Goal: Information Seeking & Learning: Find specific fact

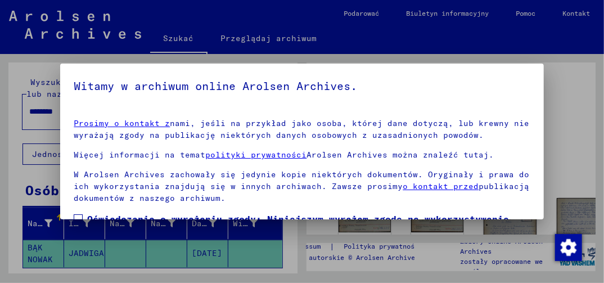
scroll to position [133, 0]
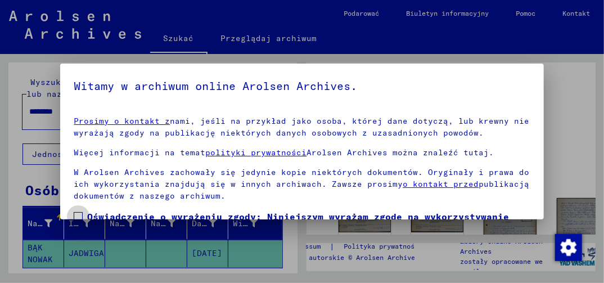
click at [80, 214] on span at bounding box center [78, 216] width 9 height 9
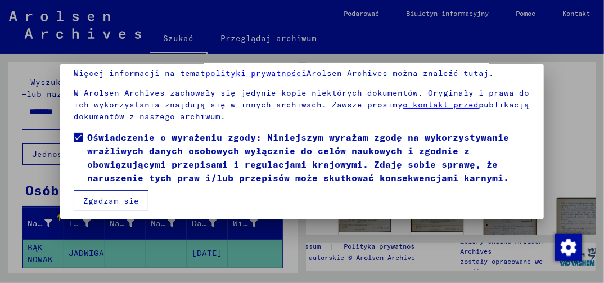
click at [110, 207] on button "Zgadzam się" at bounding box center [111, 200] width 75 height 21
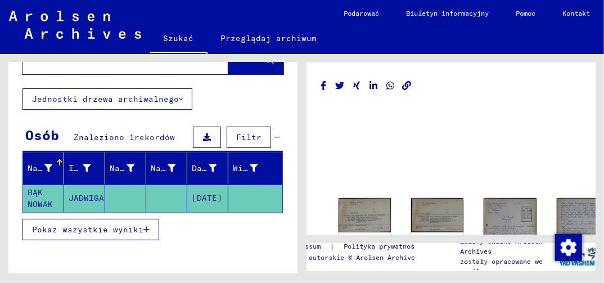
scroll to position [111, 0]
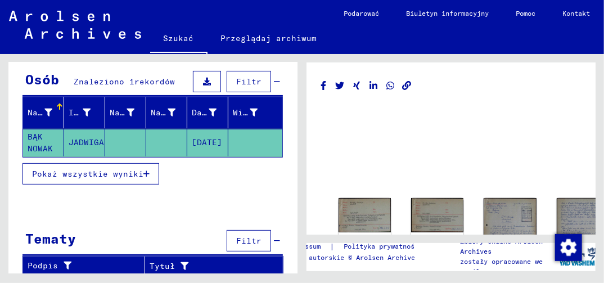
click at [146, 172] on icon "button" at bounding box center [147, 174] width 6 height 8
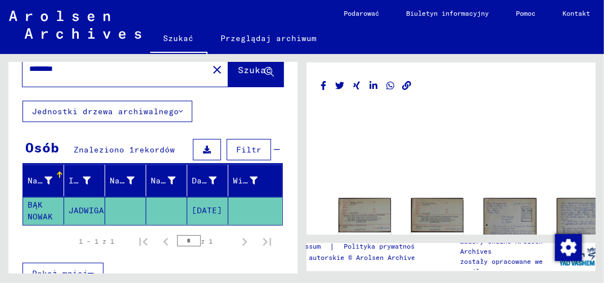
scroll to position [0, 0]
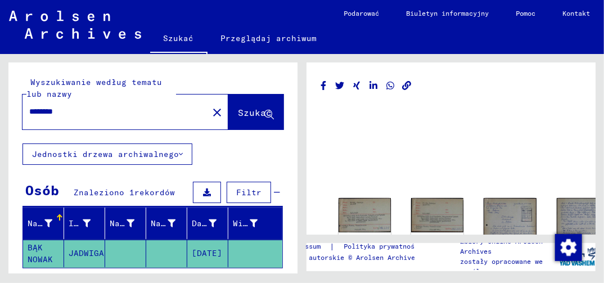
click at [91, 117] on input "********" at bounding box center [115, 112] width 172 height 12
click at [117, 113] on input "********" at bounding box center [115, 112] width 172 height 12
click at [117, 111] on input "********" at bounding box center [115, 112] width 172 height 12
click at [239, 118] on span "Szukać" at bounding box center [255, 112] width 34 height 11
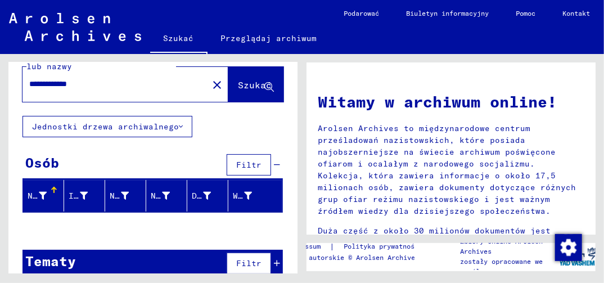
scroll to position [42, 0]
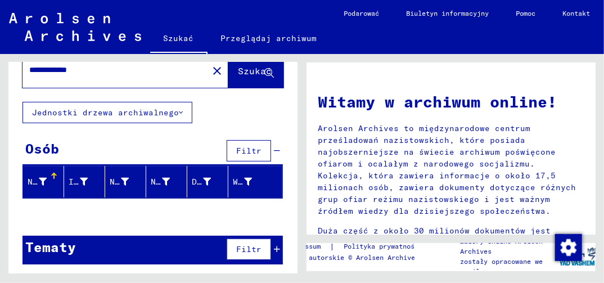
click at [67, 66] on input "**********" at bounding box center [111, 70] width 165 height 12
type input "*****"
click at [242, 74] on span "Szukać" at bounding box center [255, 70] width 34 height 11
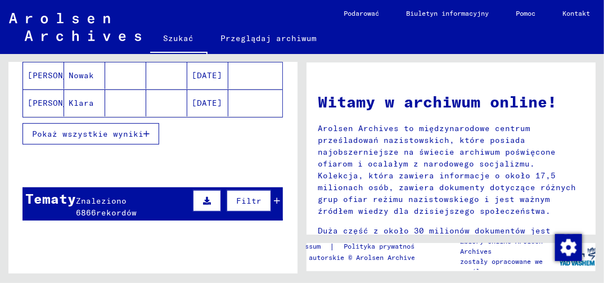
scroll to position [267, 0]
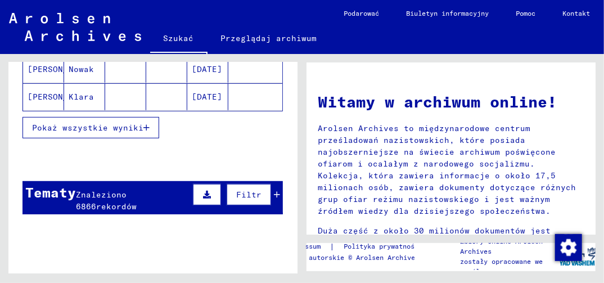
click at [149, 124] on icon "button" at bounding box center [147, 128] width 6 height 8
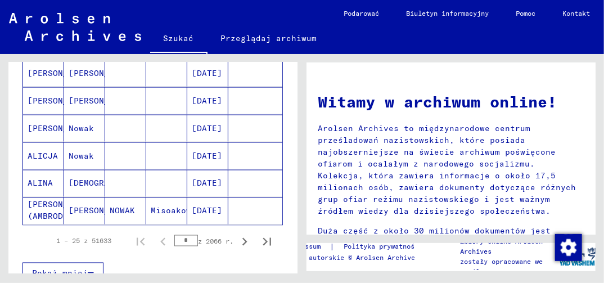
scroll to position [717, 0]
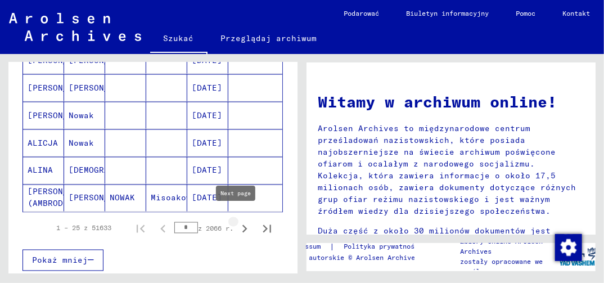
click at [237, 221] on icon "Następna strona" at bounding box center [245, 229] width 16 height 16
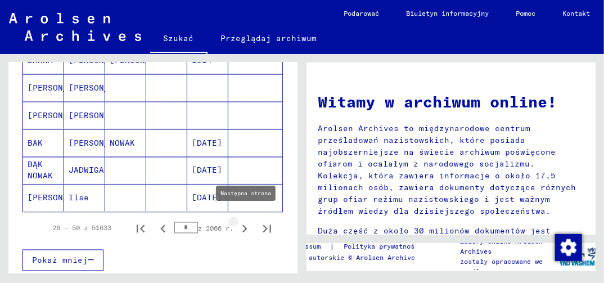
click at [237, 221] on icon "Następna strona" at bounding box center [245, 229] width 16 height 16
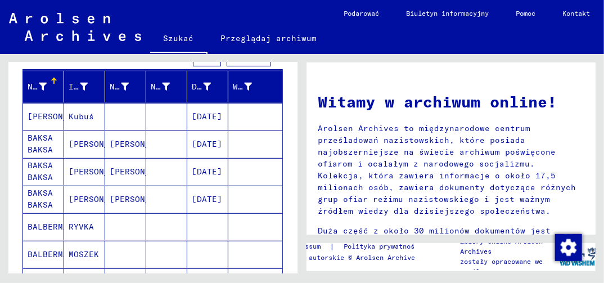
scroll to position [205, 0]
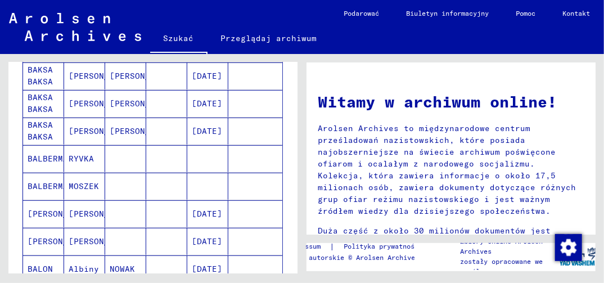
click at [207, 212] on mat-cell "[DATE]" at bounding box center [207, 213] width 41 height 27
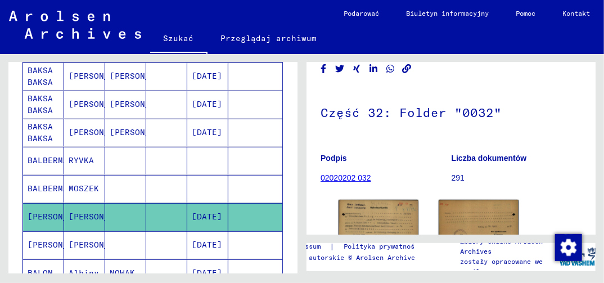
scroll to position [113, 0]
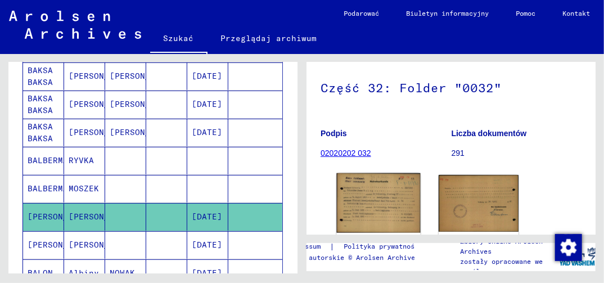
click at [369, 209] on img at bounding box center [379, 203] width 84 height 60
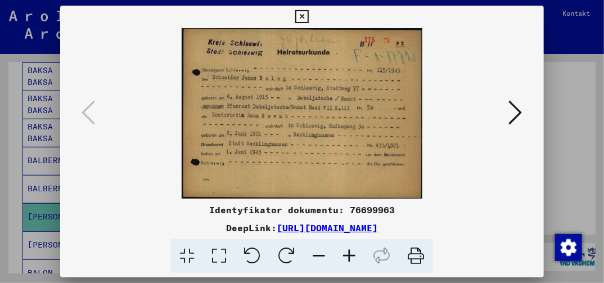
click at [219, 264] on icon at bounding box center [219, 256] width 32 height 34
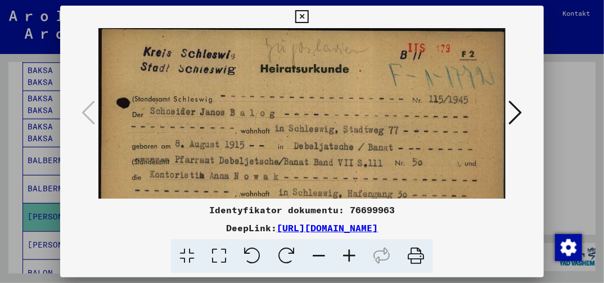
click at [302, 16] on icon at bounding box center [301, 17] width 13 height 14
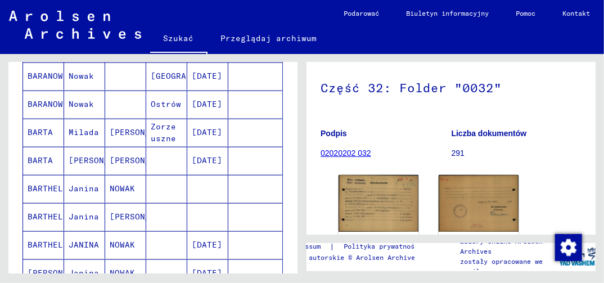
scroll to position [487, 0]
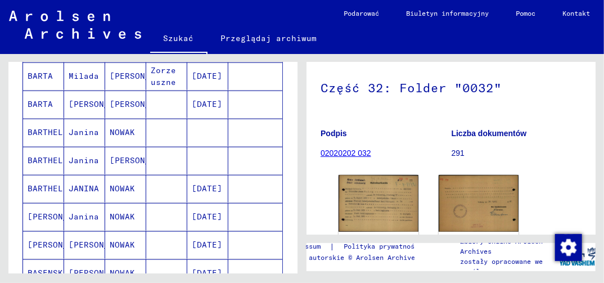
click at [204, 185] on mat-cell "[DATE]" at bounding box center [207, 189] width 41 height 28
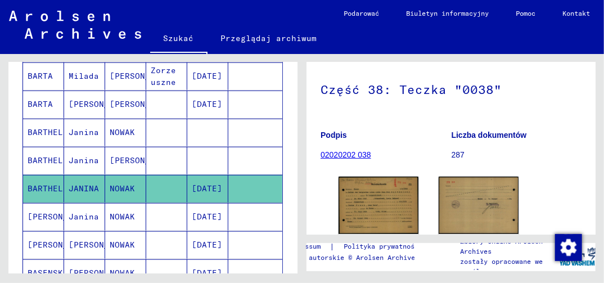
scroll to position [113, 0]
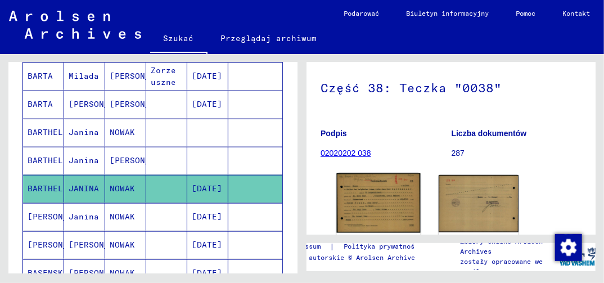
click at [395, 218] on img at bounding box center [379, 203] width 84 height 60
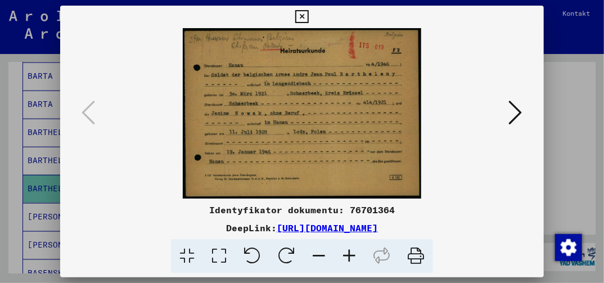
click at [302, 14] on icon at bounding box center [301, 17] width 13 height 14
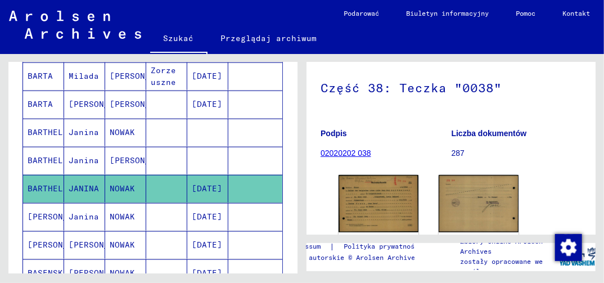
click at [201, 236] on mat-cell "[DATE]" at bounding box center [207, 245] width 41 height 28
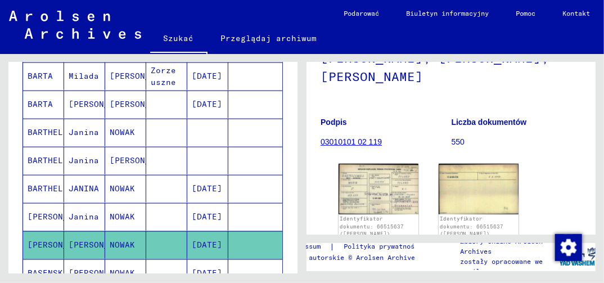
scroll to position [169, 0]
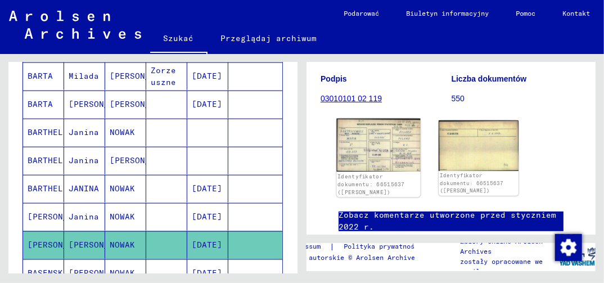
click at [362, 169] on img at bounding box center [379, 145] width 84 height 53
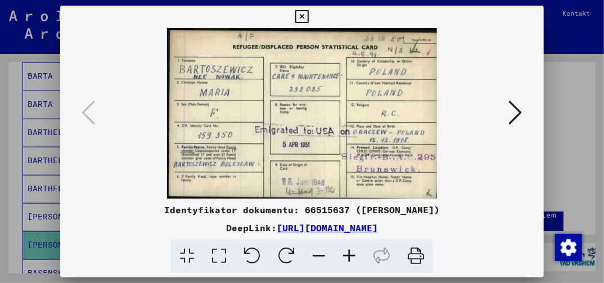
click at [518, 112] on icon at bounding box center [516, 112] width 14 height 27
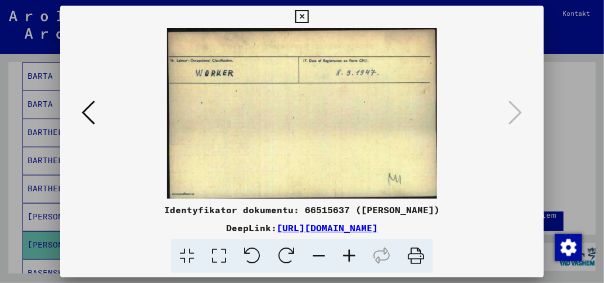
click at [304, 16] on icon at bounding box center [301, 17] width 13 height 14
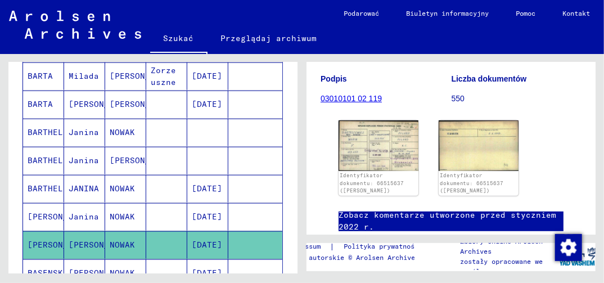
click at [206, 264] on mat-cell "[DATE]" at bounding box center [207, 273] width 41 height 28
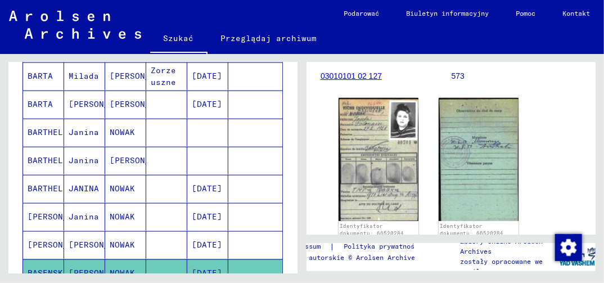
scroll to position [225, 0]
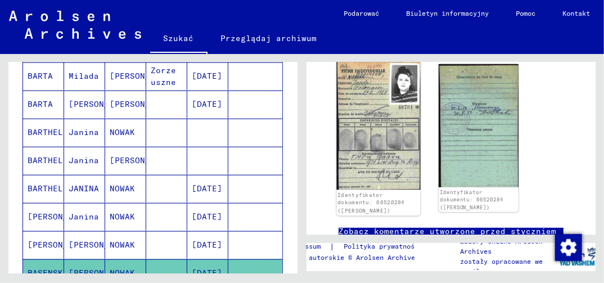
click at [357, 86] on img at bounding box center [379, 125] width 84 height 129
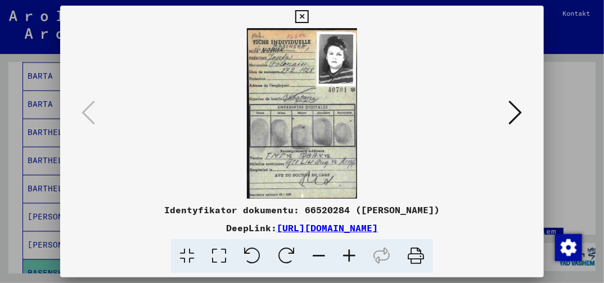
click at [218, 257] on icon at bounding box center [219, 256] width 32 height 34
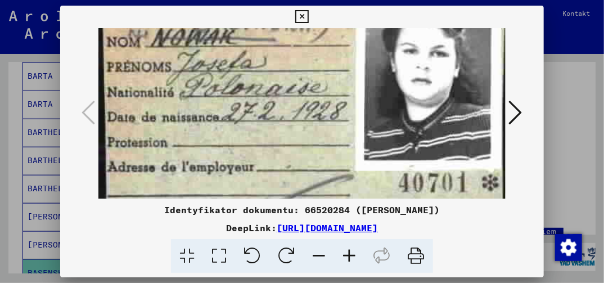
drag, startPoint x: 322, startPoint y: 182, endPoint x: 348, endPoint y: 92, distance: 93.7
click at [349, 98] on img at bounding box center [301, 270] width 407 height 628
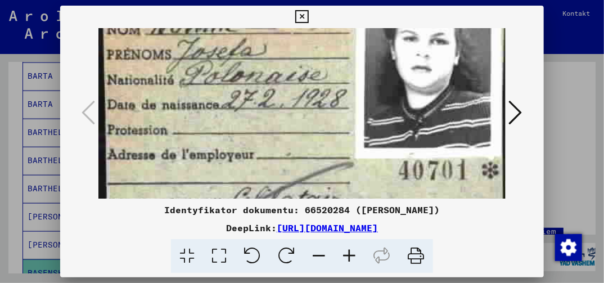
drag, startPoint x: 330, startPoint y: 176, endPoint x: 356, endPoint y: 88, distance: 91.9
click at [354, 92] on img at bounding box center [301, 258] width 407 height 628
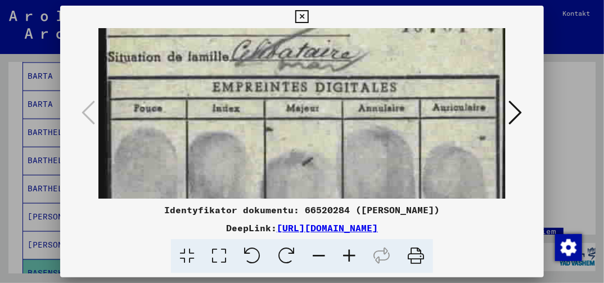
drag, startPoint x: 328, startPoint y: 190, endPoint x: 347, endPoint y: 125, distance: 68.0
click at [347, 127] on img at bounding box center [301, 110] width 407 height 628
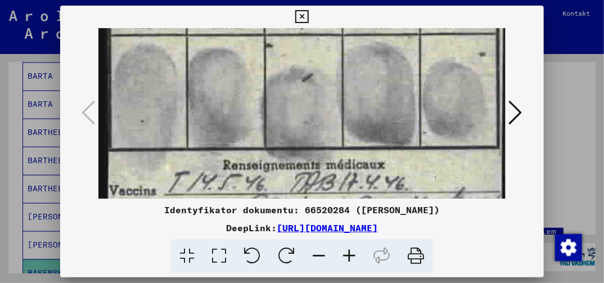
drag, startPoint x: 343, startPoint y: 162, endPoint x: 374, endPoint y: 78, distance: 89.1
click at [374, 78] on img at bounding box center [301, 26] width 407 height 628
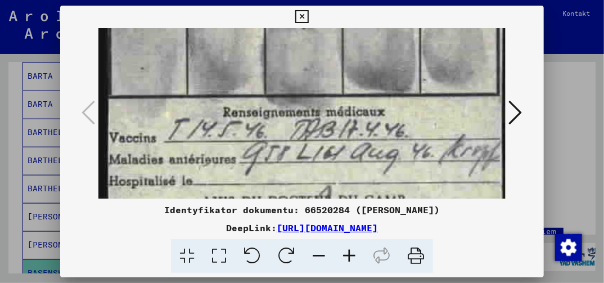
drag, startPoint x: 383, startPoint y: 85, endPoint x: 387, endPoint y: 77, distance: 8.6
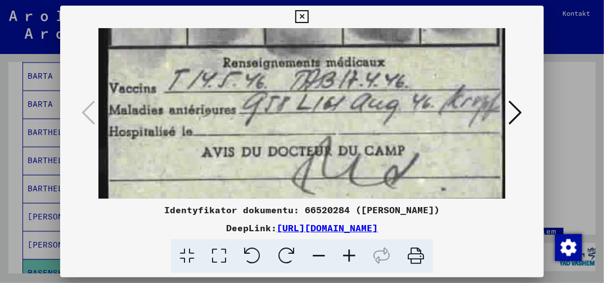
drag, startPoint x: 357, startPoint y: 149, endPoint x: 379, endPoint y: 114, distance: 41.4
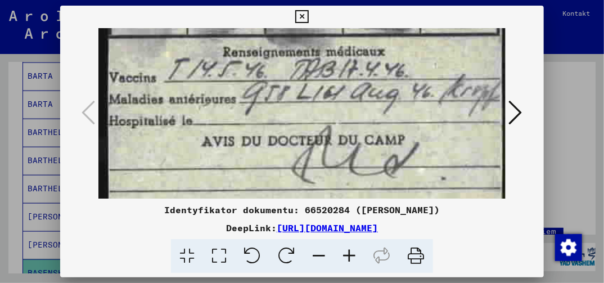
click at [522, 113] on icon at bounding box center [516, 112] width 14 height 27
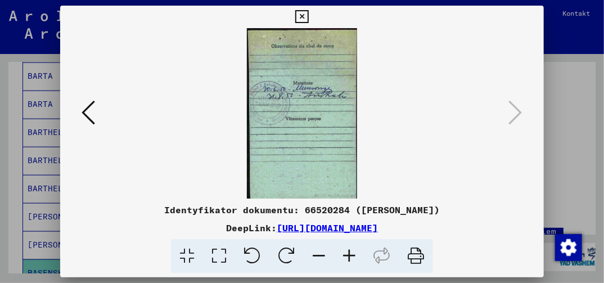
scroll to position [0, 0]
click at [303, 20] on icon at bounding box center [301, 17] width 13 height 14
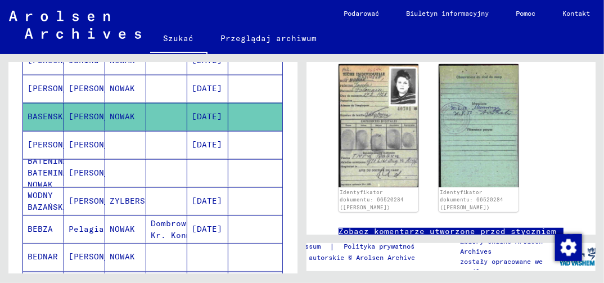
scroll to position [656, 0]
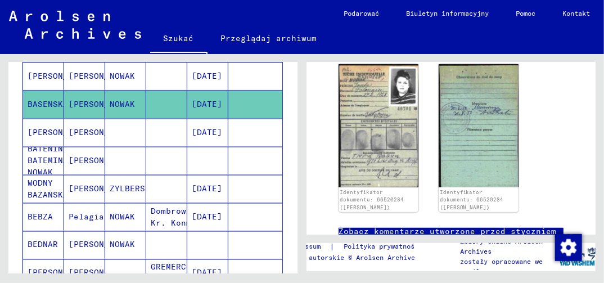
click at [209, 203] on mat-cell "[DATE]" at bounding box center [207, 217] width 41 height 28
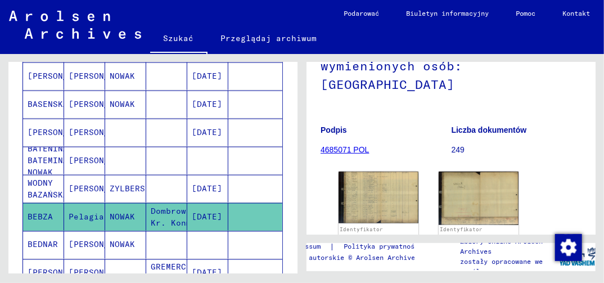
scroll to position [169, 0]
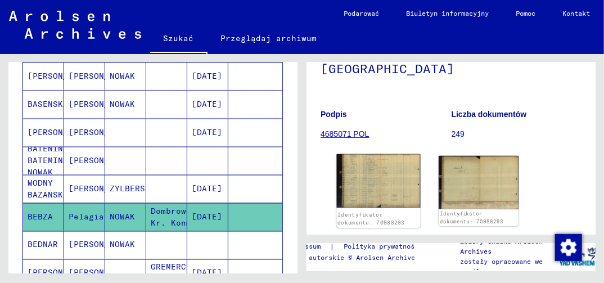
click at [375, 171] on img at bounding box center [379, 181] width 84 height 54
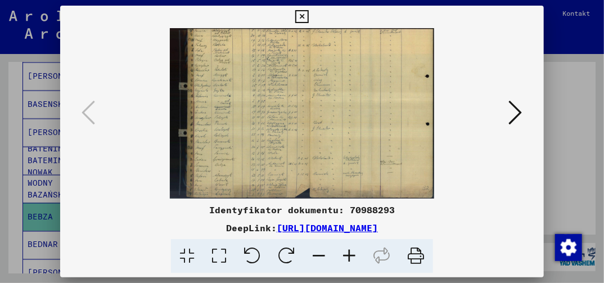
click at [223, 251] on icon at bounding box center [219, 256] width 32 height 34
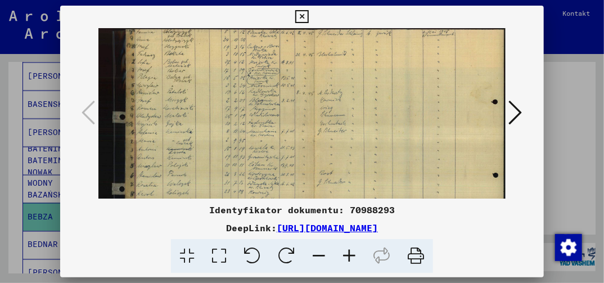
click at [299, 65] on img at bounding box center [301, 159] width 407 height 262
click at [256, 122] on img at bounding box center [301, 159] width 407 height 262
drag, startPoint x: 276, startPoint y: 68, endPoint x: 281, endPoint y: 127, distance: 59.4
click at [281, 127] on img at bounding box center [301, 159] width 407 height 262
drag, startPoint x: 268, startPoint y: 109, endPoint x: 262, endPoint y: 136, distance: 27.7
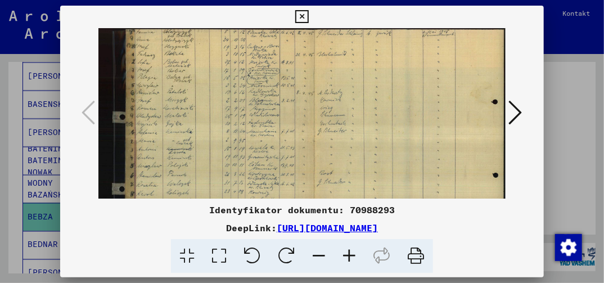
click at [267, 111] on img at bounding box center [301, 159] width 407 height 262
click at [218, 264] on icon at bounding box center [219, 256] width 32 height 34
drag, startPoint x: 268, startPoint y: 120, endPoint x: 271, endPoint y: 107, distance: 12.7
click at [269, 117] on img at bounding box center [301, 159] width 407 height 262
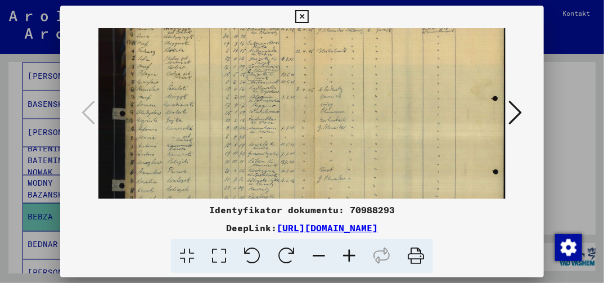
scroll to position [0, 0]
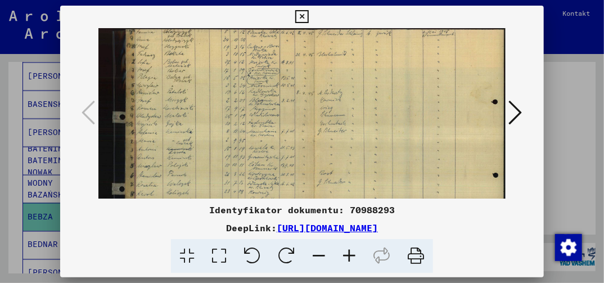
drag, startPoint x: 264, startPoint y: 78, endPoint x: 286, endPoint y: 159, distance: 84.7
click at [285, 165] on img at bounding box center [301, 159] width 407 height 262
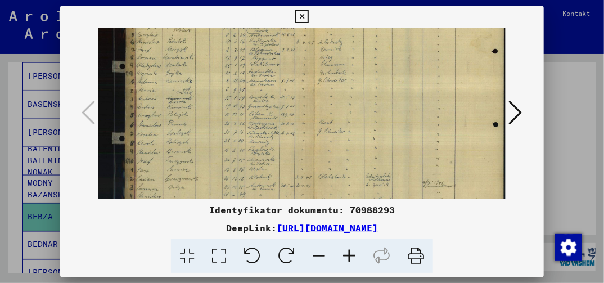
drag, startPoint x: 286, startPoint y: 159, endPoint x: 295, endPoint y: 108, distance: 52.0
click at [295, 108] on img at bounding box center [301, 108] width 407 height 262
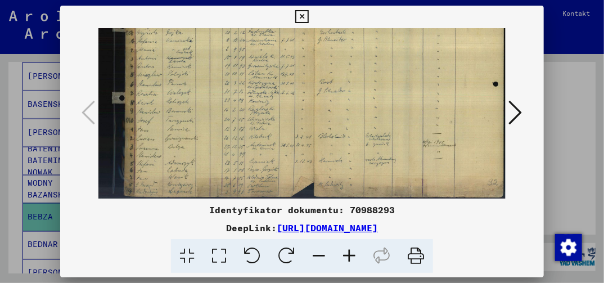
drag, startPoint x: 272, startPoint y: 182, endPoint x: 293, endPoint y: 114, distance: 71.0
click at [292, 118] on img at bounding box center [301, 68] width 407 height 262
click at [301, 17] on icon at bounding box center [301, 17] width 13 height 14
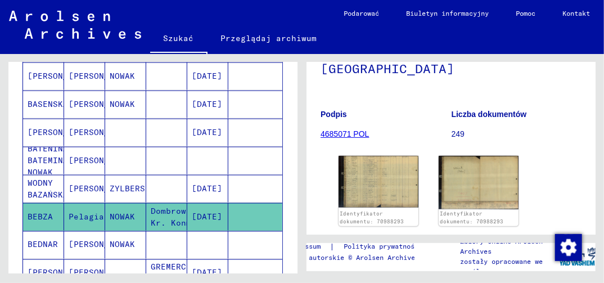
drag, startPoint x: 191, startPoint y: 268, endPoint x: 202, endPoint y: 241, distance: 29.3
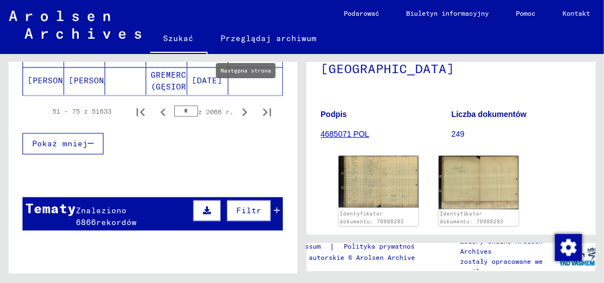
click at [237, 105] on icon "Następna strona" at bounding box center [245, 113] width 16 height 16
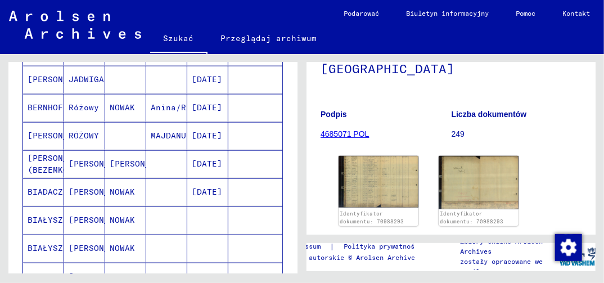
scroll to position [566, 0]
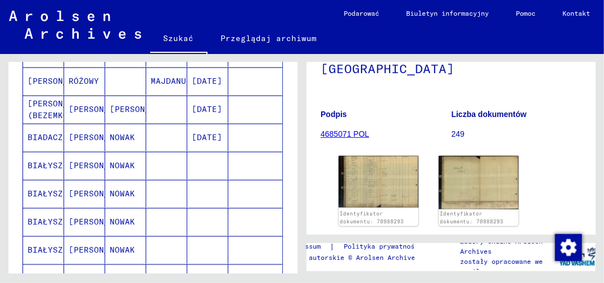
click at [124, 156] on mat-cell "NOWAK" at bounding box center [125, 166] width 41 height 28
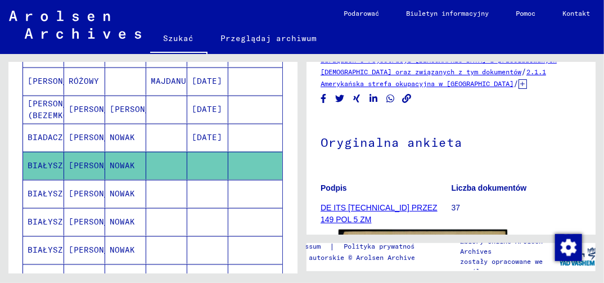
scroll to position [113, 0]
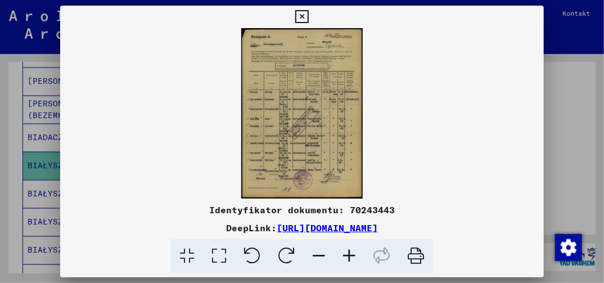
click at [214, 252] on icon at bounding box center [219, 256] width 32 height 34
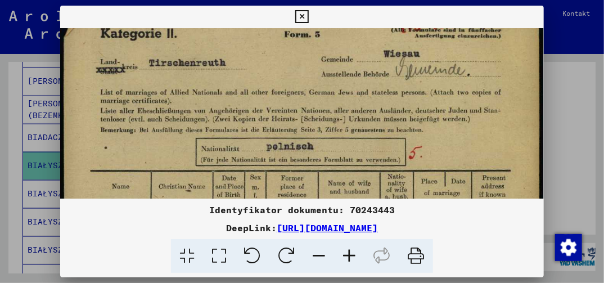
drag, startPoint x: 451, startPoint y: 174, endPoint x: 448, endPoint y: 123, distance: 51.3
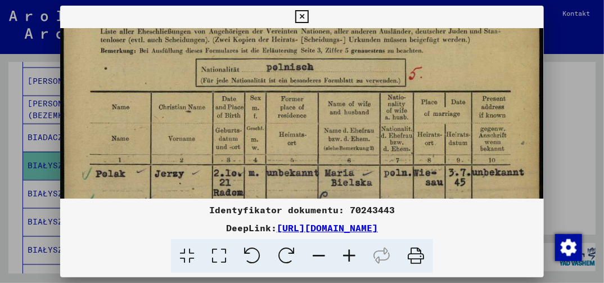
drag, startPoint x: 429, startPoint y: 177, endPoint x: 457, endPoint y: 34, distance: 145.0
click at [457, 34] on img at bounding box center [301, 259] width 483 height 679
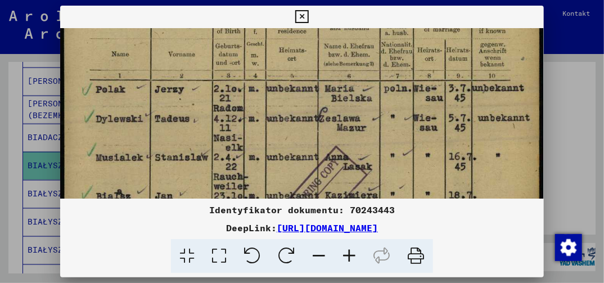
drag, startPoint x: 284, startPoint y: 164, endPoint x: 296, endPoint y: 127, distance: 39.0
click at [295, 132] on img at bounding box center [301, 174] width 483 height 679
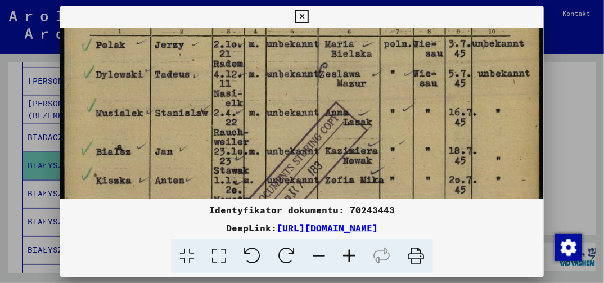
drag, startPoint x: 289, startPoint y: 163, endPoint x: 294, endPoint y: 137, distance: 26.4
click at [294, 138] on img at bounding box center [301, 130] width 483 height 679
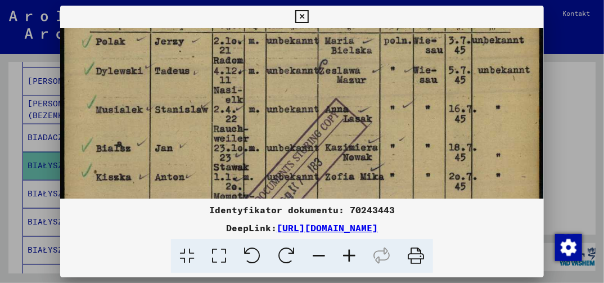
drag, startPoint x: 288, startPoint y: 174, endPoint x: 293, endPoint y: 140, distance: 34.2
click at [292, 151] on img at bounding box center [301, 126] width 483 height 679
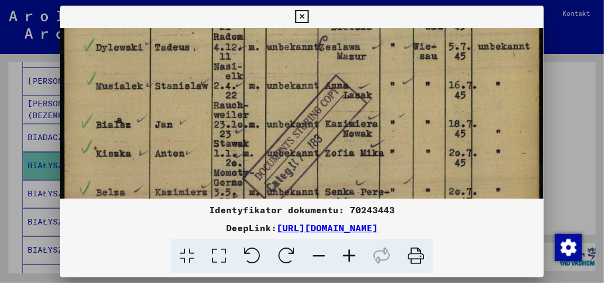
drag, startPoint x: 284, startPoint y: 183, endPoint x: 295, endPoint y: 144, distance: 41.0
click at [295, 144] on img at bounding box center [301, 103] width 483 height 679
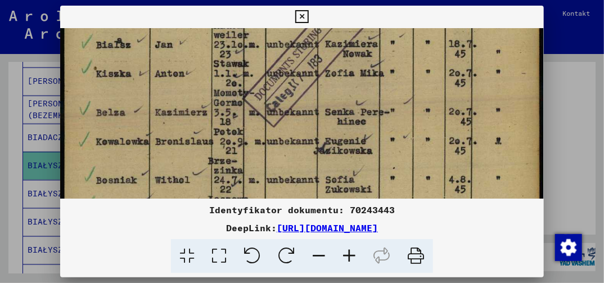
drag, startPoint x: 288, startPoint y: 183, endPoint x: 307, endPoint y: 136, distance: 50.8
click at [307, 137] on img at bounding box center [301, 23] width 483 height 679
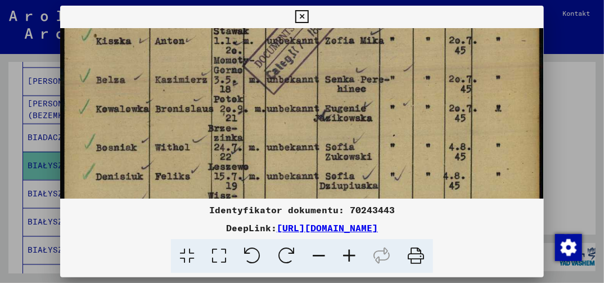
drag, startPoint x: 295, startPoint y: 141, endPoint x: 297, endPoint y: 133, distance: 8.6
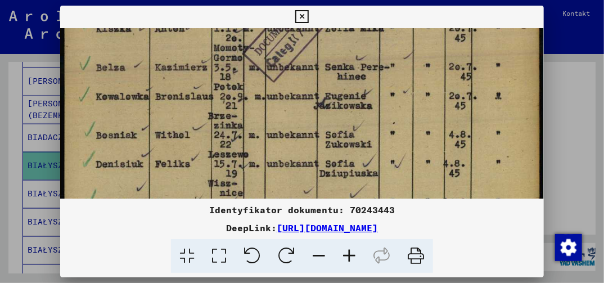
drag, startPoint x: 291, startPoint y: 149, endPoint x: 313, endPoint y: 118, distance: 37.9
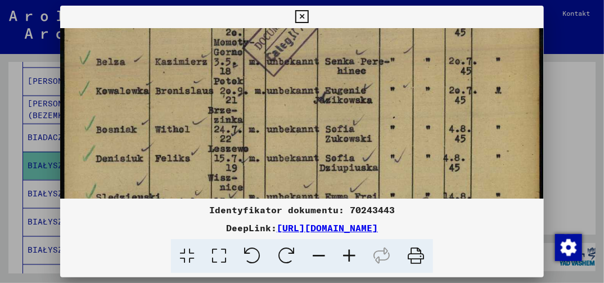
drag, startPoint x: 283, startPoint y: 178, endPoint x: 294, endPoint y: 156, distance: 24.7
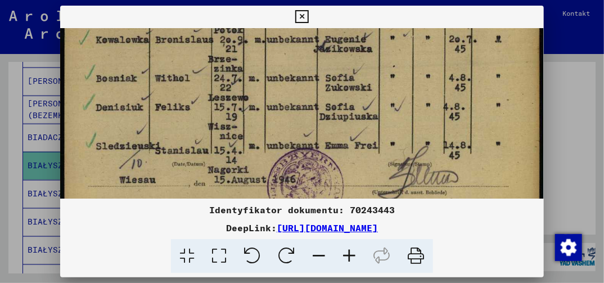
drag, startPoint x: 295, startPoint y: 141, endPoint x: 316, endPoint y: 109, distance: 38.4
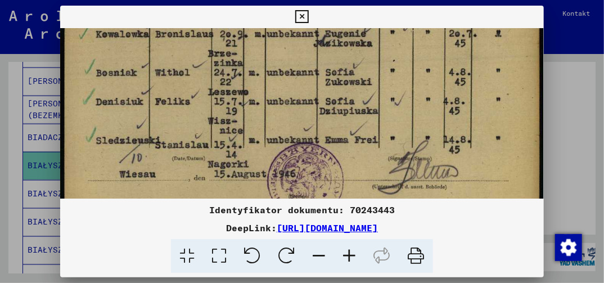
click at [302, 16] on icon at bounding box center [301, 17] width 13 height 14
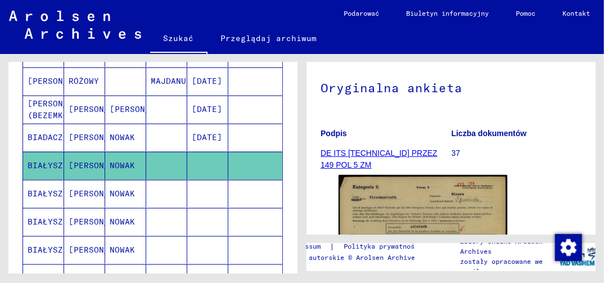
scroll to position [679, 0]
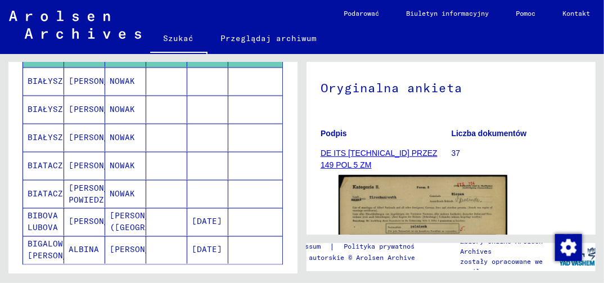
click at [114, 127] on mat-cell "NOWAK" at bounding box center [125, 138] width 41 height 28
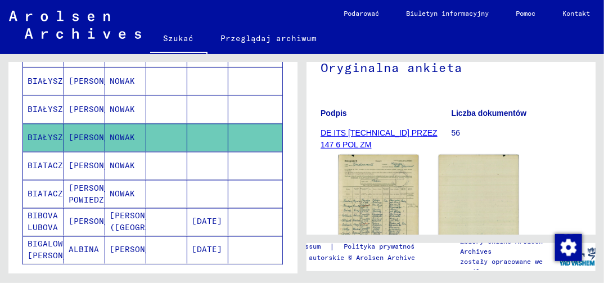
scroll to position [169, 0]
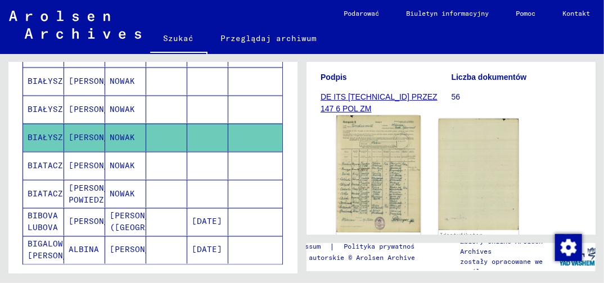
click at [377, 174] on img at bounding box center [379, 174] width 84 height 117
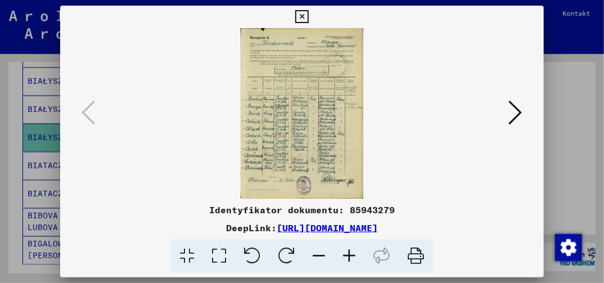
click at [223, 254] on icon at bounding box center [219, 256] width 32 height 34
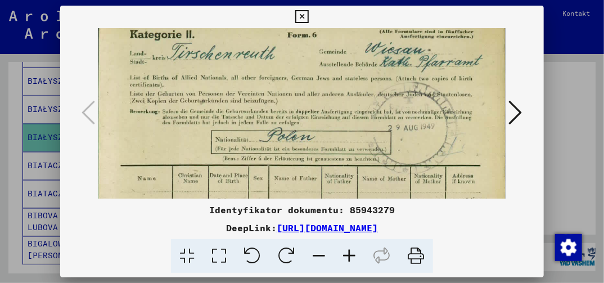
drag, startPoint x: 340, startPoint y: 165, endPoint x: 341, endPoint y: 93, distance: 72.6
click at [341, 109] on img at bounding box center [301, 286] width 407 height 566
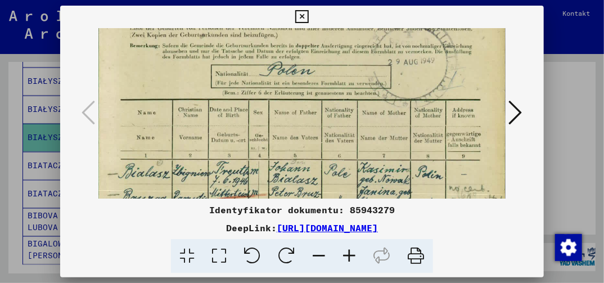
drag, startPoint x: 292, startPoint y: 175, endPoint x: 327, endPoint y: 98, distance: 84.1
click at [323, 107] on img at bounding box center [301, 220] width 407 height 566
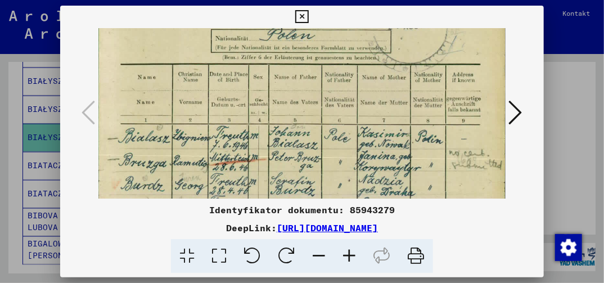
drag, startPoint x: 334, startPoint y: 179, endPoint x: 337, endPoint y: 165, distance: 14.2
click at [337, 167] on img at bounding box center [301, 185] width 407 height 566
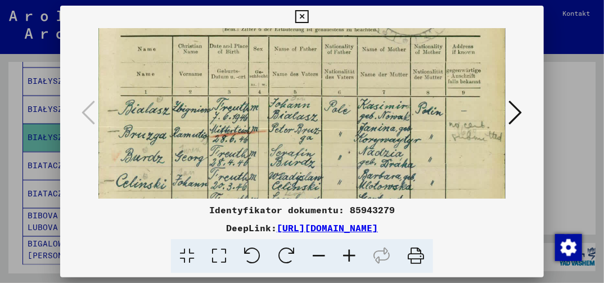
drag, startPoint x: 339, startPoint y: 190, endPoint x: 347, endPoint y: 152, distance: 39.2
click at [342, 164] on img at bounding box center [301, 156] width 407 height 566
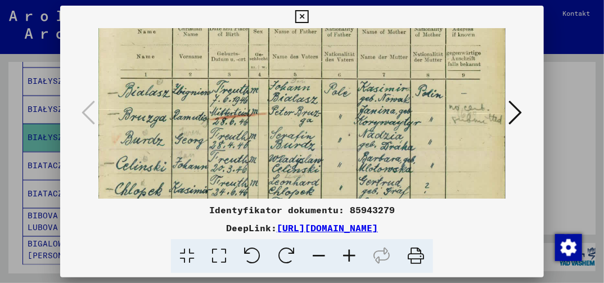
drag, startPoint x: 334, startPoint y: 190, endPoint x: 339, endPoint y: 165, distance: 25.4
click at [339, 168] on img at bounding box center [301, 139] width 407 height 566
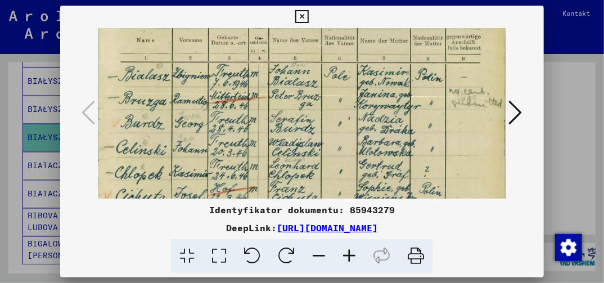
drag, startPoint x: 331, startPoint y: 187, endPoint x: 343, endPoint y: 164, distance: 25.7
click at [343, 164] on img at bounding box center [301, 123] width 407 height 566
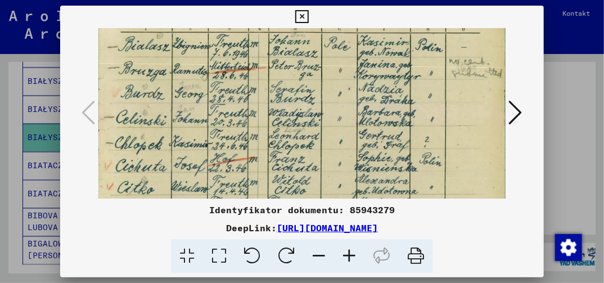
click at [337, 168] on img at bounding box center [301, 93] width 407 height 566
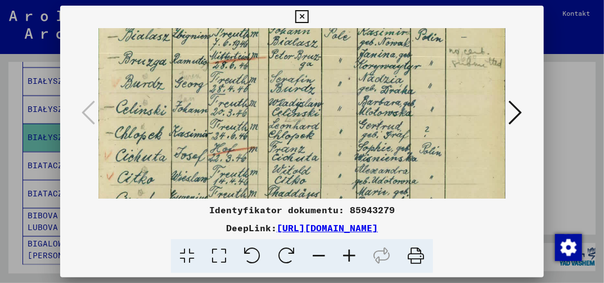
drag, startPoint x: 329, startPoint y: 189, endPoint x: 338, endPoint y: 165, distance: 25.8
click at [338, 165] on img at bounding box center [301, 83] width 407 height 566
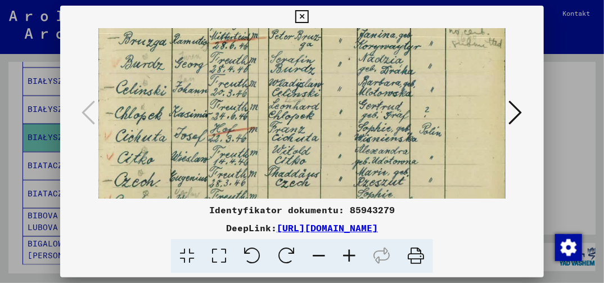
drag, startPoint x: 336, startPoint y: 167, endPoint x: 335, endPoint y: 146, distance: 20.8
click at [336, 149] on img at bounding box center [301, 63] width 407 height 566
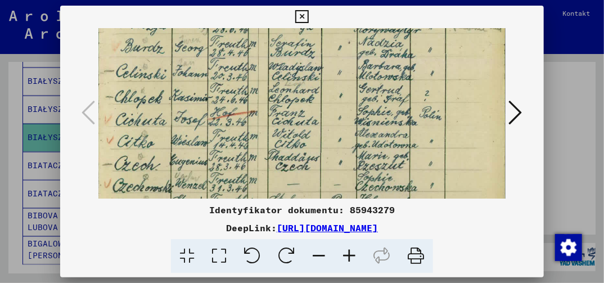
scroll to position [275, 0]
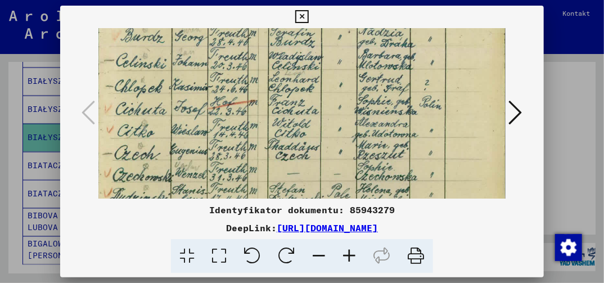
drag, startPoint x: 334, startPoint y: 178, endPoint x: 339, endPoint y: 167, distance: 11.8
click at [339, 167] on img at bounding box center [301, 36] width 407 height 566
drag, startPoint x: 337, startPoint y: 186, endPoint x: 346, endPoint y: 157, distance: 30.8
click at [346, 157] on img at bounding box center [301, 36] width 407 height 566
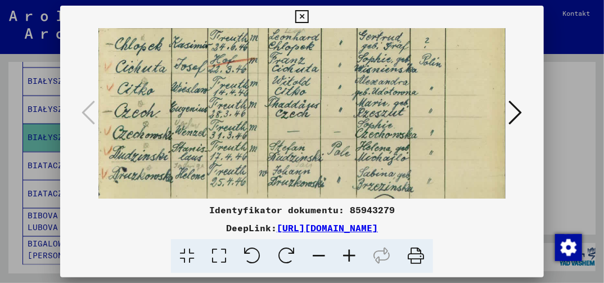
drag, startPoint x: 341, startPoint y: 177, endPoint x: 345, endPoint y: 159, distance: 18.4
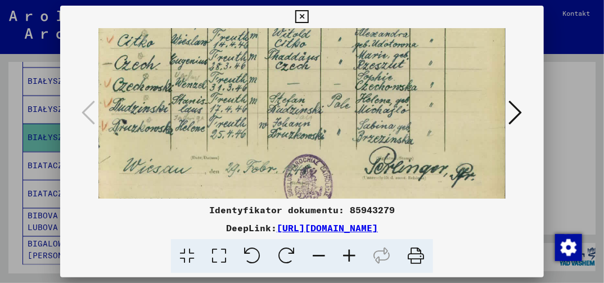
click at [514, 123] on icon at bounding box center [516, 112] width 14 height 27
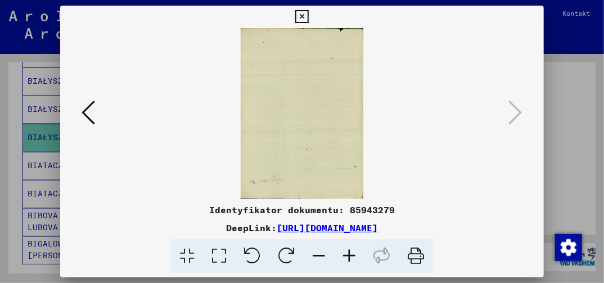
scroll to position [0, 0]
click at [302, 16] on icon at bounding box center [301, 17] width 13 height 14
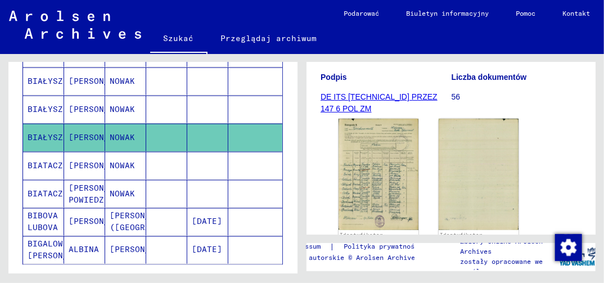
click at [207, 212] on mat-cell "[DATE]" at bounding box center [207, 222] width 41 height 28
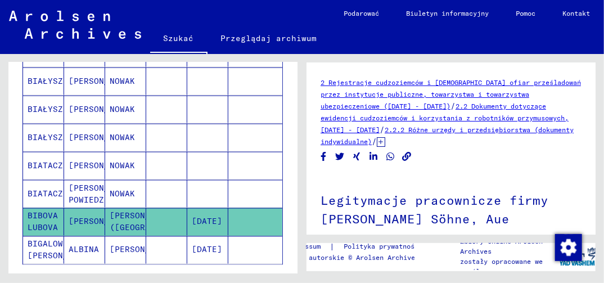
click at [201, 239] on mat-cell "[DATE]" at bounding box center [207, 250] width 41 height 28
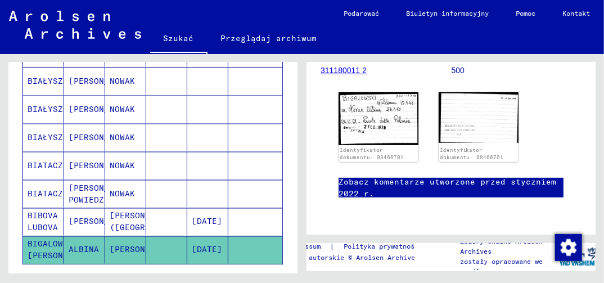
scroll to position [169, 0]
click at [367, 123] on img at bounding box center [379, 119] width 84 height 56
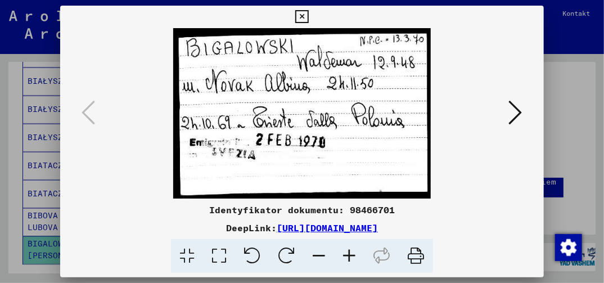
click at [515, 115] on icon at bounding box center [516, 112] width 14 height 27
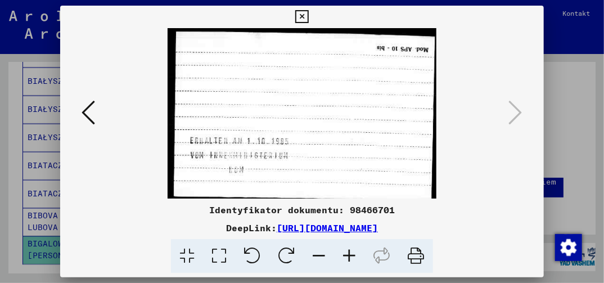
click at [304, 15] on icon at bounding box center [301, 17] width 13 height 14
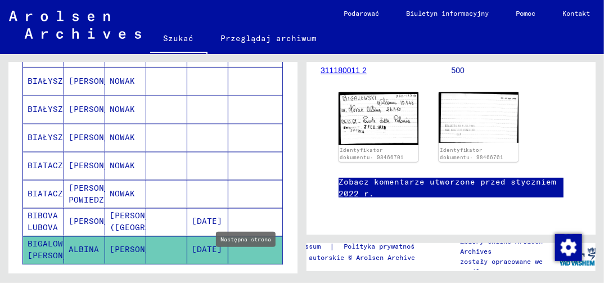
click at [243, 277] on icon "Następna strona" at bounding box center [245, 281] width 5 height 8
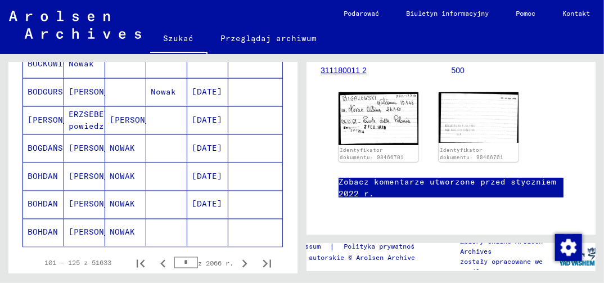
scroll to position [735, 0]
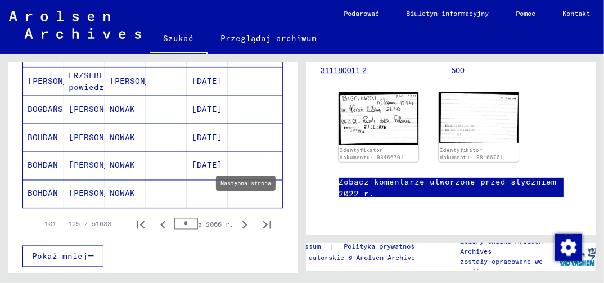
click at [243, 221] on icon "Następna strona" at bounding box center [245, 225] width 5 height 8
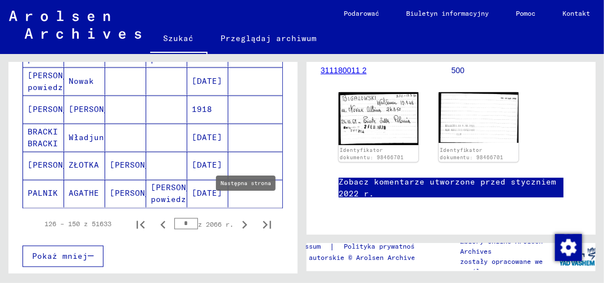
click at [237, 217] on icon "Następna strona" at bounding box center [245, 225] width 16 height 16
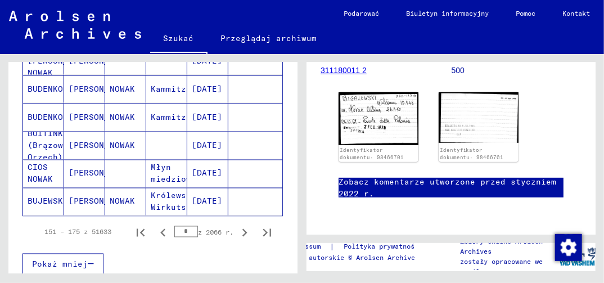
scroll to position [791, 0]
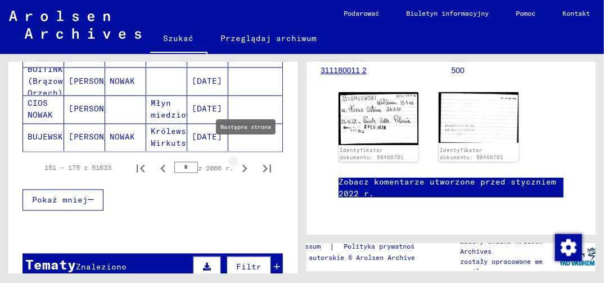
click at [237, 161] on icon "Następna strona" at bounding box center [245, 169] width 16 height 16
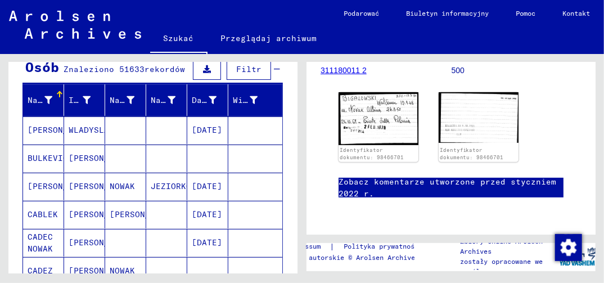
scroll to position [116, 0]
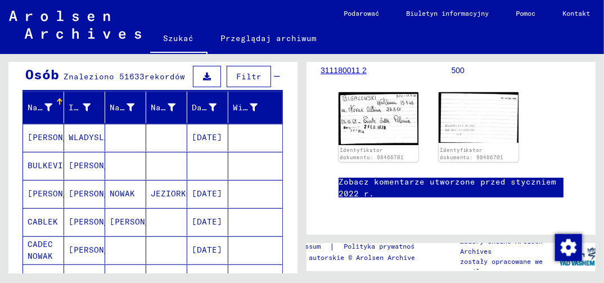
click at [210, 194] on mat-cell "[DATE]" at bounding box center [207, 194] width 41 height 28
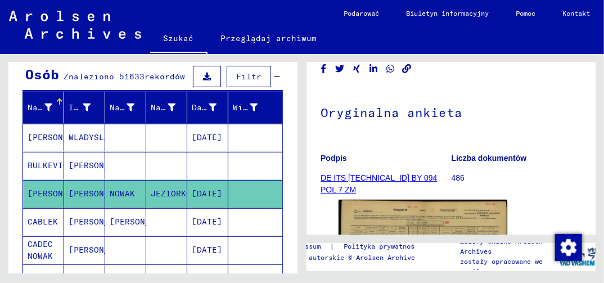
scroll to position [169, 0]
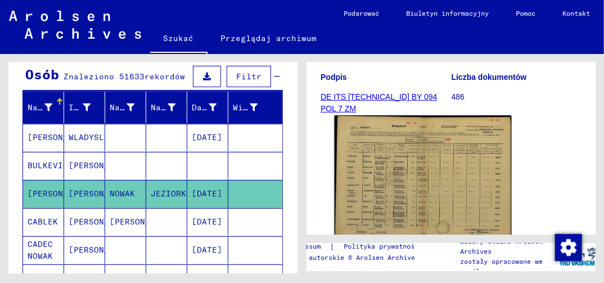
click at [381, 196] on img at bounding box center [423, 178] width 177 height 127
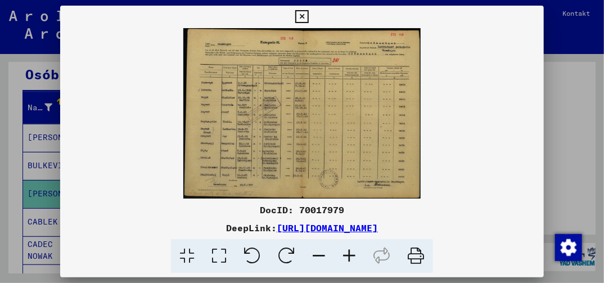
click at [218, 262] on icon at bounding box center [219, 256] width 32 height 34
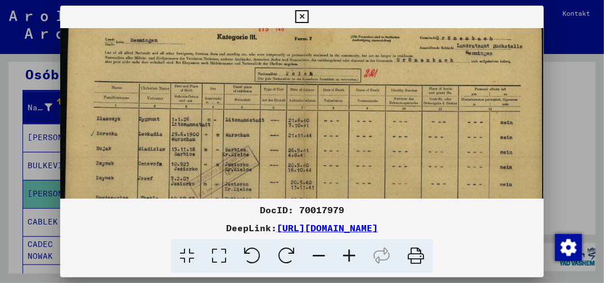
drag, startPoint x: 209, startPoint y: 186, endPoint x: 214, endPoint y: 166, distance: 21.0
click at [214, 166] on img at bounding box center [301, 181] width 483 height 347
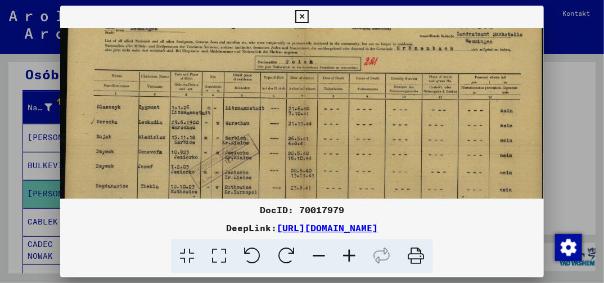
drag, startPoint x: 212, startPoint y: 189, endPoint x: 217, endPoint y: 174, distance: 14.8
click at [217, 175] on img at bounding box center [301, 169] width 483 height 347
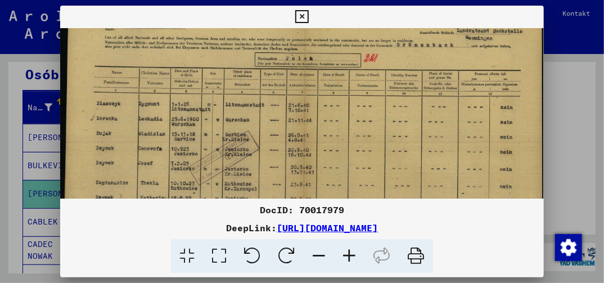
drag, startPoint x: 212, startPoint y: 187, endPoint x: 212, endPoint y: 165, distance: 22.5
click at [212, 172] on img at bounding box center [301, 166] width 483 height 347
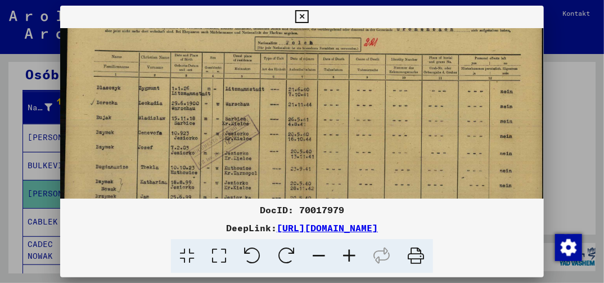
click at [300, 21] on icon at bounding box center [301, 17] width 13 height 14
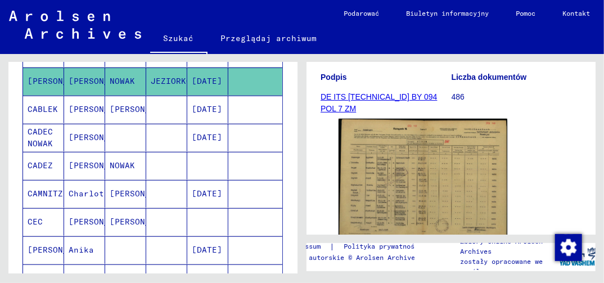
scroll to position [341, 0]
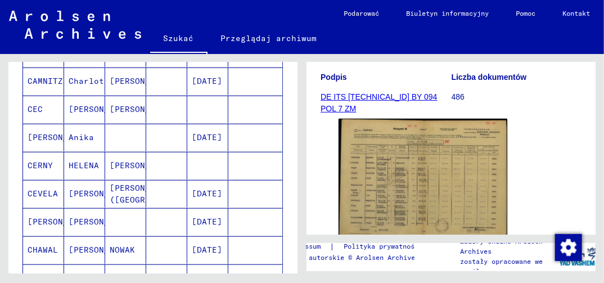
click at [206, 244] on mat-cell "[DATE]" at bounding box center [207, 250] width 41 height 28
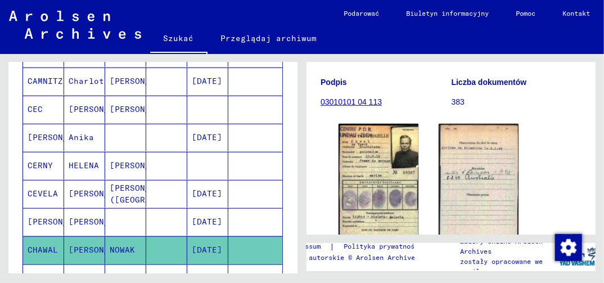
scroll to position [169, 0]
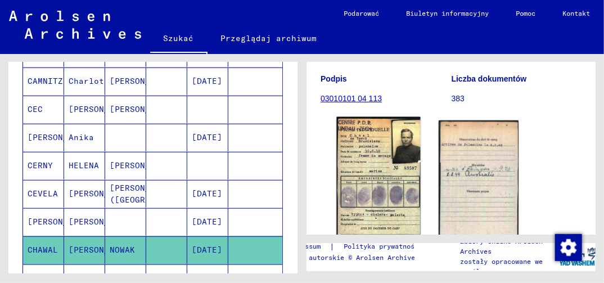
click at [366, 162] on img at bounding box center [379, 182] width 84 height 131
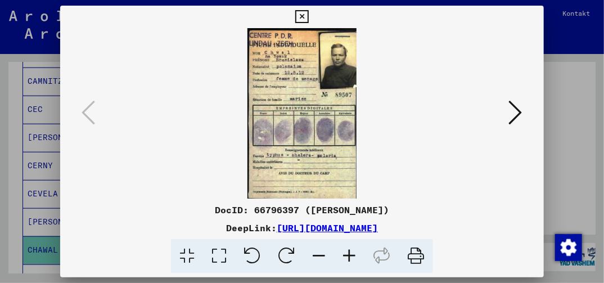
click at [221, 259] on icon at bounding box center [219, 256] width 32 height 34
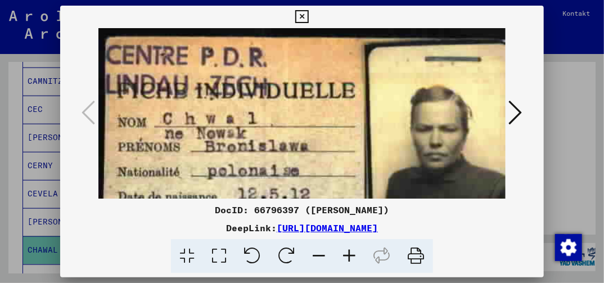
drag, startPoint x: 340, startPoint y: 189, endPoint x: 340, endPoint y: 157, distance: 31.5
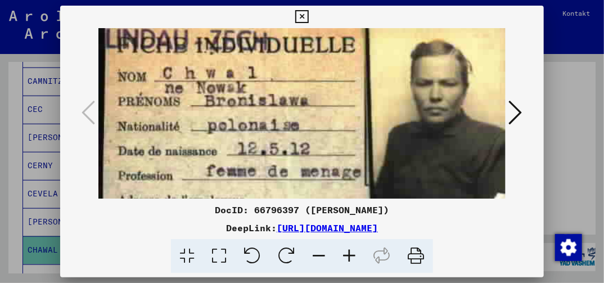
drag, startPoint x: 332, startPoint y: 173, endPoint x: 338, endPoint y: 132, distance: 41.0
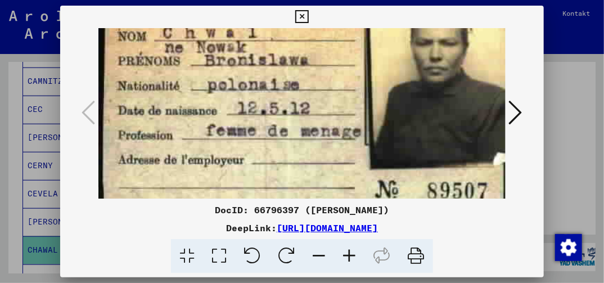
drag, startPoint x: 312, startPoint y: 187, endPoint x: 329, endPoint y: 135, distance: 54.5
click at [328, 136] on img at bounding box center [301, 259] width 407 height 635
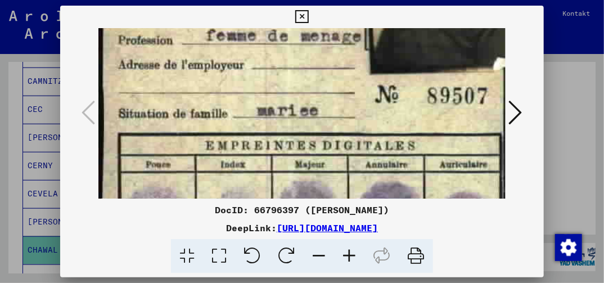
click at [331, 118] on img at bounding box center [301, 164] width 407 height 635
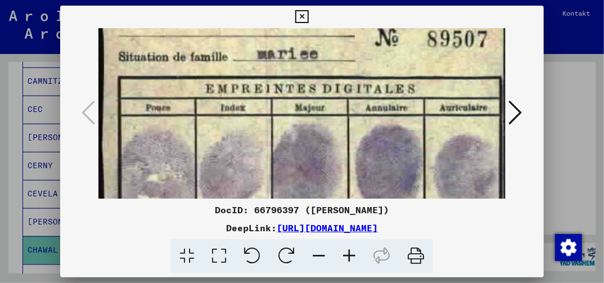
drag, startPoint x: 316, startPoint y: 182, endPoint x: 338, endPoint y: 123, distance: 62.8
click at [334, 129] on img at bounding box center [301, 107] width 407 height 635
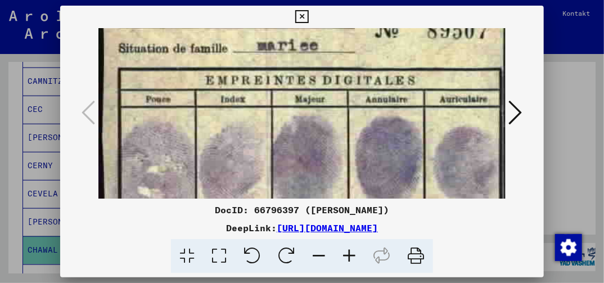
click at [339, 119] on img at bounding box center [301, 99] width 407 height 635
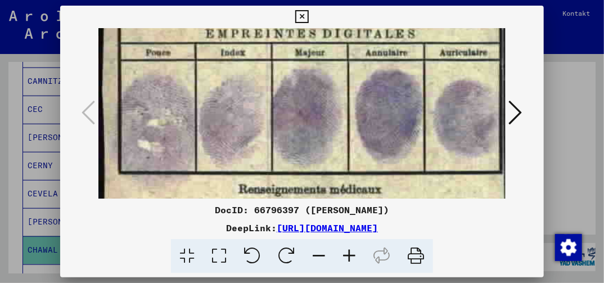
drag, startPoint x: 315, startPoint y: 193, endPoint x: 343, endPoint y: 102, distance: 95.4
click at [343, 102] on img at bounding box center [301, 52] width 407 height 635
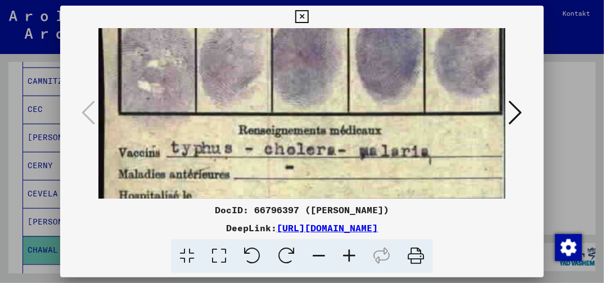
drag, startPoint x: 294, startPoint y: 203, endPoint x: 310, endPoint y: 141, distance: 63.3
click at [309, 144] on div "DocID: 66796397 ([PERSON_NAME]) DeepLink: [URL][DOMAIN_NAME]" at bounding box center [301, 140] width 483 height 268
click at [516, 113] on icon at bounding box center [516, 112] width 14 height 27
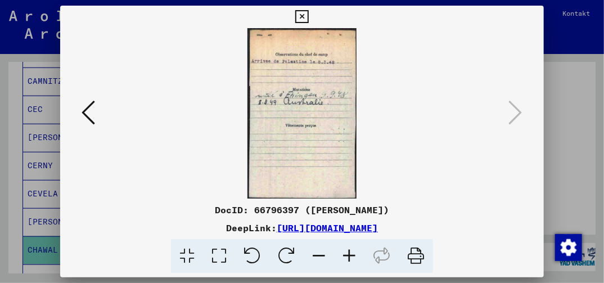
scroll to position [0, 0]
click at [215, 261] on icon at bounding box center [219, 256] width 32 height 34
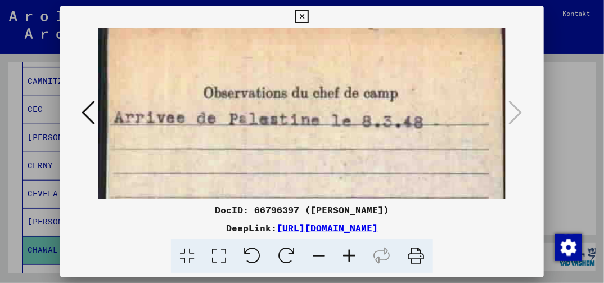
drag, startPoint x: 298, startPoint y: 194, endPoint x: 306, endPoint y: 117, distance: 77.5
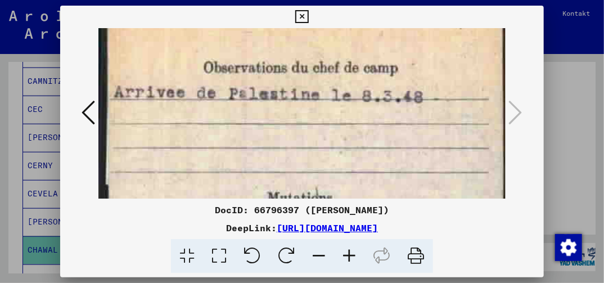
drag, startPoint x: 292, startPoint y: 182, endPoint x: 311, endPoint y: 102, distance: 82.7
click at [311, 102] on img at bounding box center [301, 286] width 407 height 633
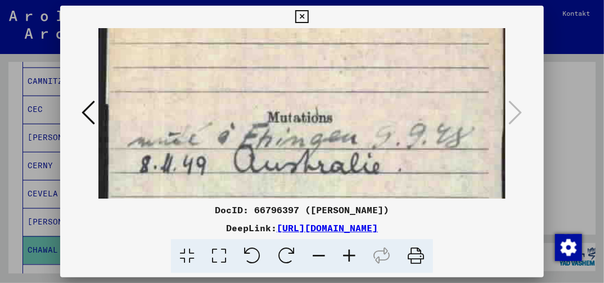
click at [301, 19] on icon at bounding box center [301, 17] width 13 height 14
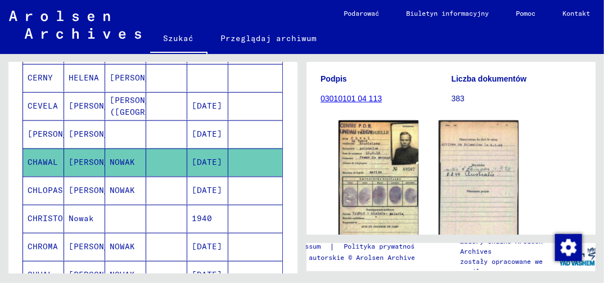
scroll to position [454, 0]
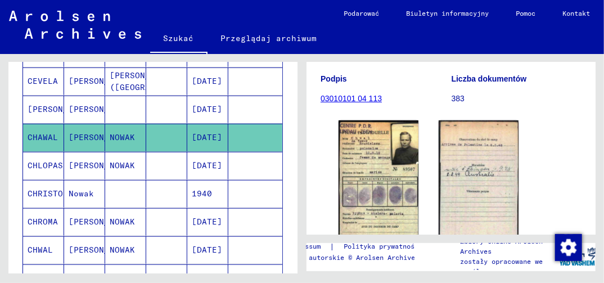
click at [196, 160] on mat-cell "[DATE]" at bounding box center [207, 166] width 41 height 28
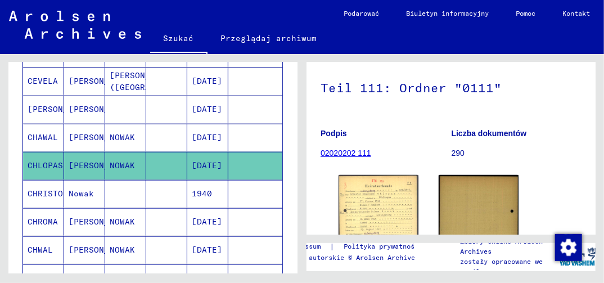
scroll to position [169, 0]
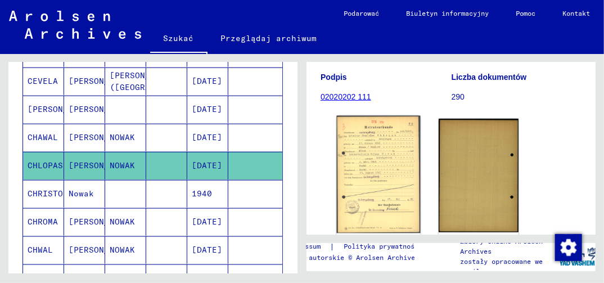
click at [391, 179] on img at bounding box center [379, 174] width 84 height 117
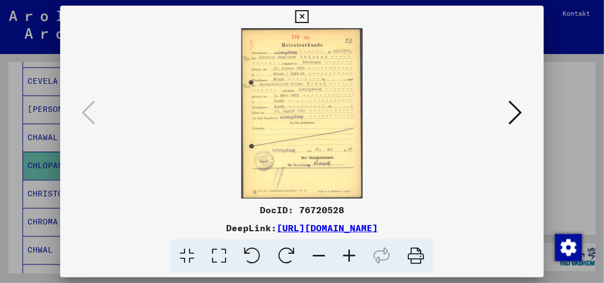
click at [221, 257] on icon at bounding box center [219, 256] width 32 height 34
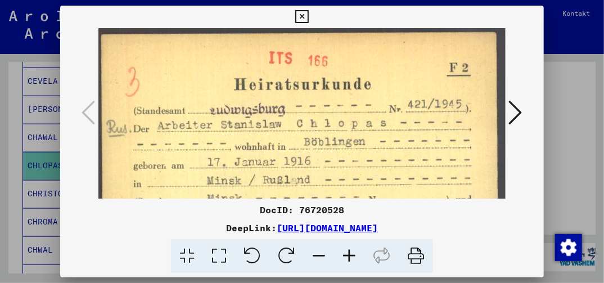
drag, startPoint x: 352, startPoint y: 172, endPoint x: 364, endPoint y: 134, distance: 39.9
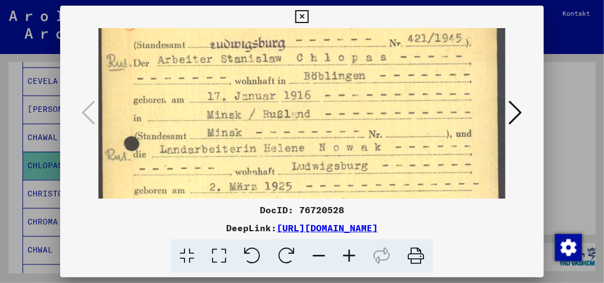
drag, startPoint x: 375, startPoint y: 180, endPoint x: 383, endPoint y: 119, distance: 61.2
click at [381, 122] on img at bounding box center [301, 246] width 407 height 569
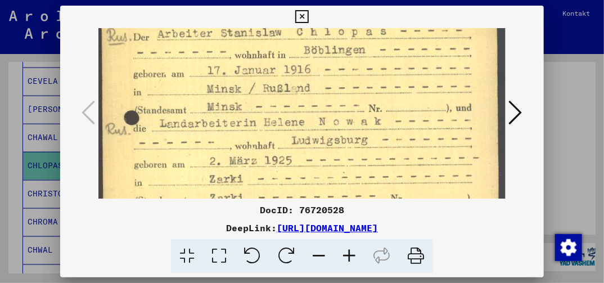
drag, startPoint x: 339, startPoint y: 199, endPoint x: 359, endPoint y: 151, distance: 51.7
click at [359, 152] on div "DocID: 76720528 DeepLink: [URL][DOMAIN_NAME]" at bounding box center [301, 140] width 483 height 268
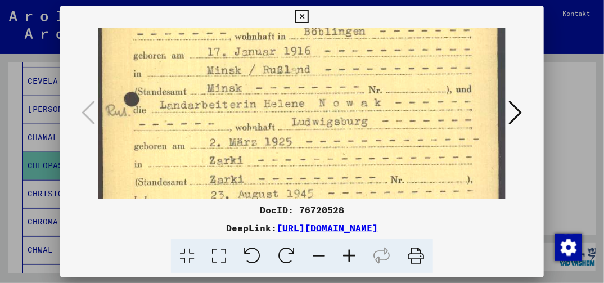
drag, startPoint x: 293, startPoint y: 178, endPoint x: 329, endPoint y: 132, distance: 58.5
click at [326, 134] on img at bounding box center [301, 202] width 407 height 569
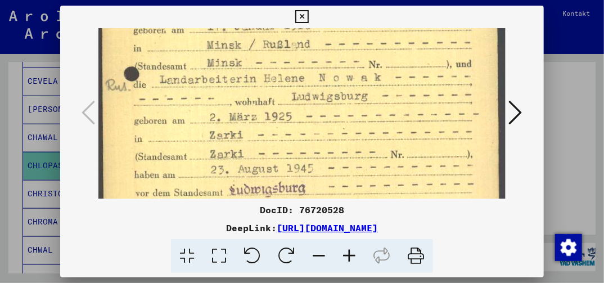
drag, startPoint x: 334, startPoint y: 180, endPoint x: 348, endPoint y: 131, distance: 50.9
click at [348, 131] on img at bounding box center [301, 177] width 407 height 569
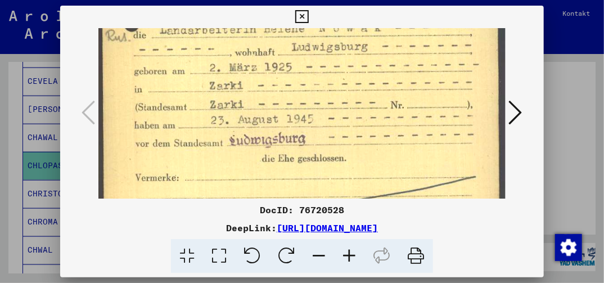
click at [302, 20] on icon at bounding box center [301, 17] width 13 height 14
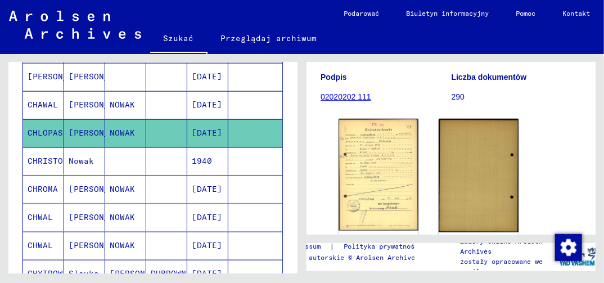
scroll to position [510, 0]
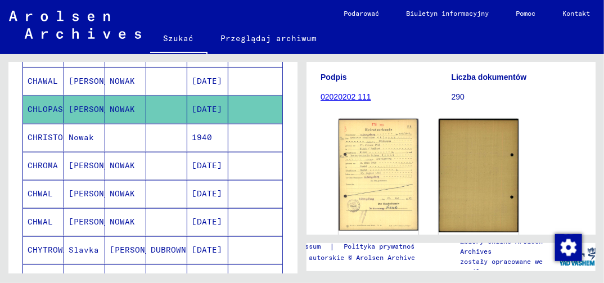
click at [208, 186] on mat-cell "[DATE]" at bounding box center [207, 194] width 41 height 28
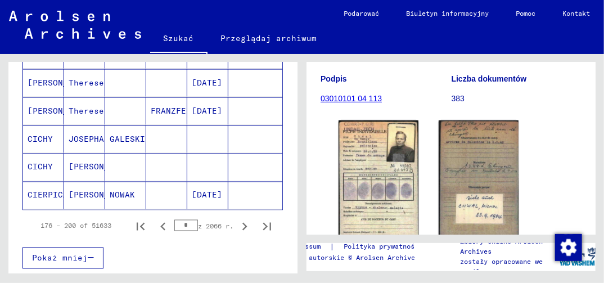
scroll to position [735, 0]
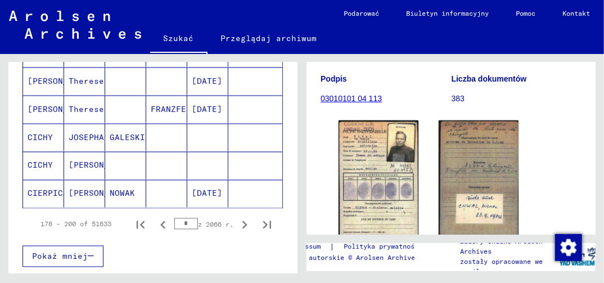
click at [211, 180] on mat-cell "[DATE]" at bounding box center [207, 194] width 41 height 28
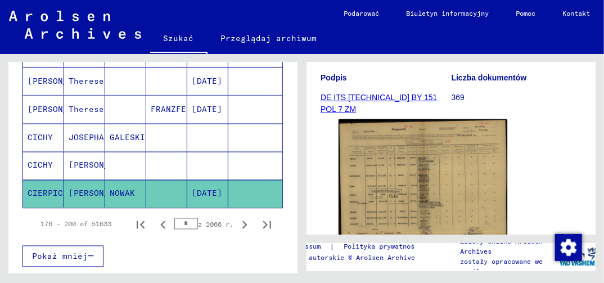
scroll to position [169, 0]
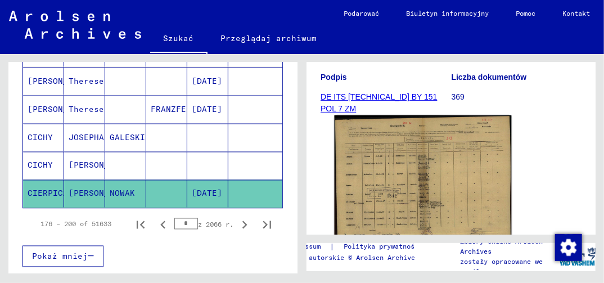
click at [387, 189] on img at bounding box center [423, 180] width 177 height 131
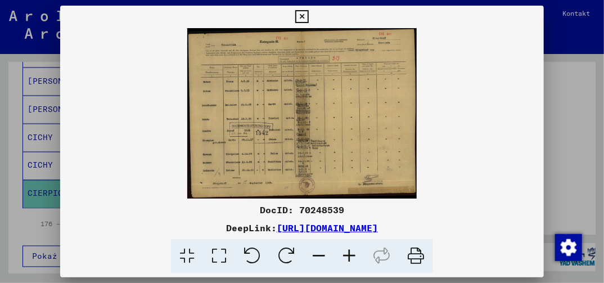
click at [220, 261] on icon at bounding box center [219, 256] width 32 height 34
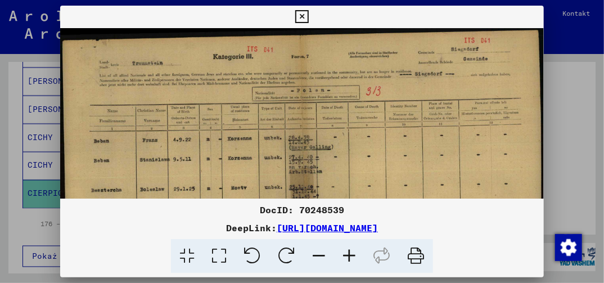
scroll to position [30, 0]
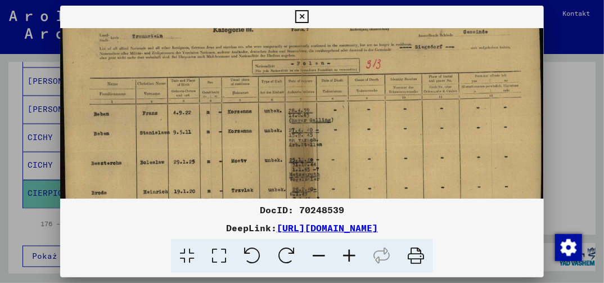
drag, startPoint x: 268, startPoint y: 195, endPoint x: 279, endPoint y: 160, distance: 37.0
click at [276, 165] on img at bounding box center [301, 180] width 483 height 359
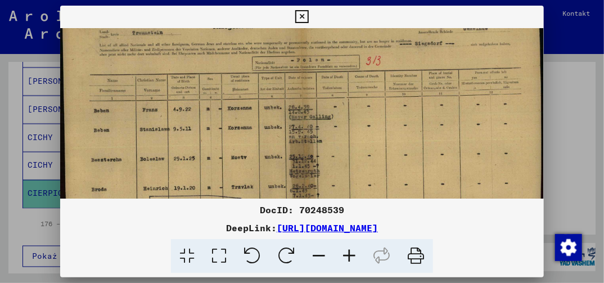
drag, startPoint x: 265, startPoint y: 194, endPoint x: 284, endPoint y: 153, distance: 45.3
click at [283, 157] on img at bounding box center [301, 177] width 483 height 359
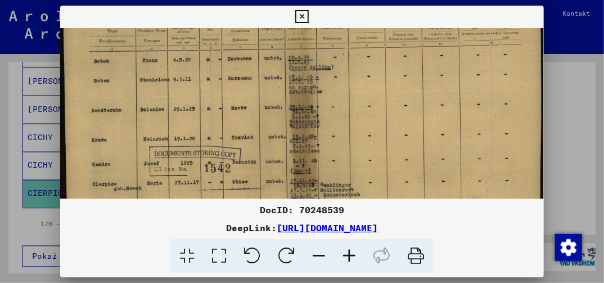
drag, startPoint x: 271, startPoint y: 181, endPoint x: 274, endPoint y: 169, distance: 12.6
click at [272, 177] on img at bounding box center [301, 127] width 483 height 359
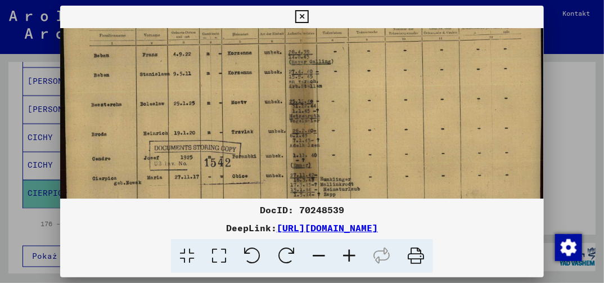
scroll to position [116, 0]
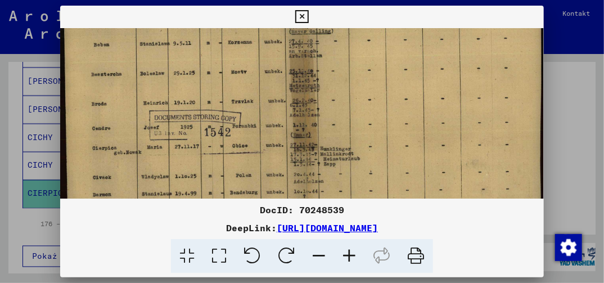
click at [279, 167] on img at bounding box center [301, 91] width 483 height 359
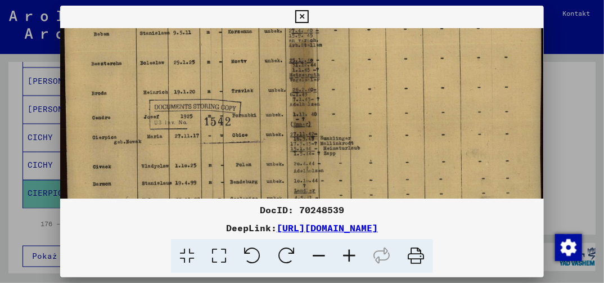
drag, startPoint x: 267, startPoint y: 194, endPoint x: 270, endPoint y: 180, distance: 14.9
click at [270, 181] on img at bounding box center [301, 81] width 483 height 359
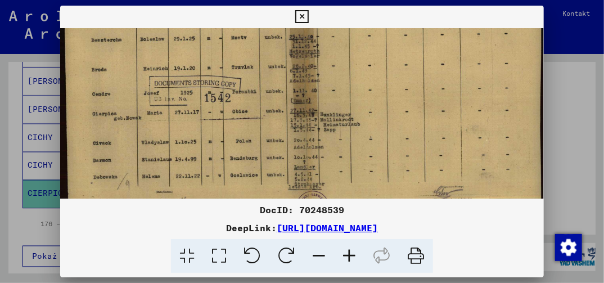
drag, startPoint x: 266, startPoint y: 191, endPoint x: 274, endPoint y: 162, distance: 31.0
click at [273, 165] on img at bounding box center [301, 57] width 483 height 359
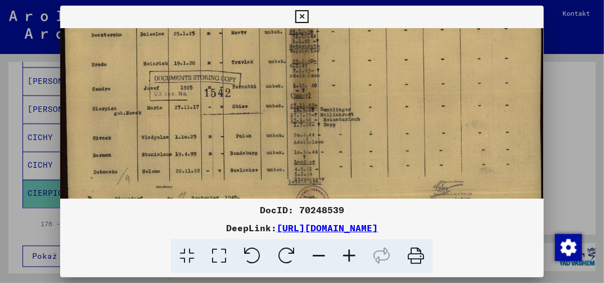
click at [304, 16] on icon at bounding box center [301, 17] width 13 height 14
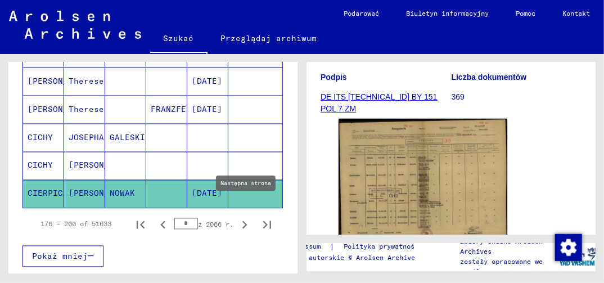
click at [243, 221] on icon "Następna strona" at bounding box center [245, 225] width 5 height 8
type input "*"
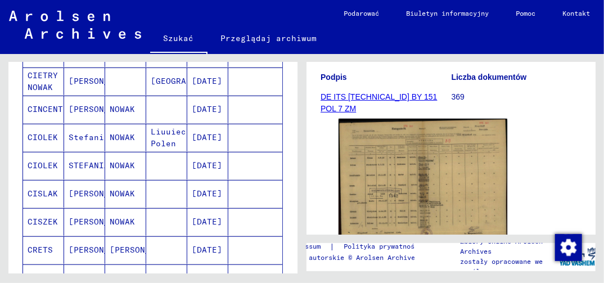
scroll to position [285, 0]
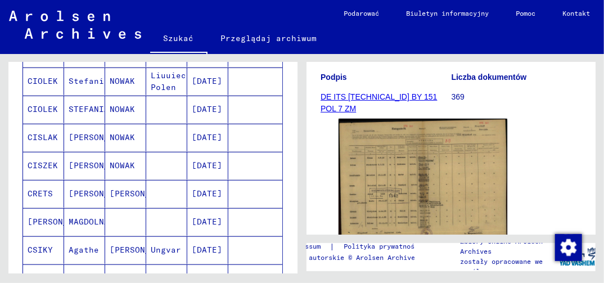
click at [203, 135] on mat-cell "[DATE]" at bounding box center [207, 138] width 41 height 28
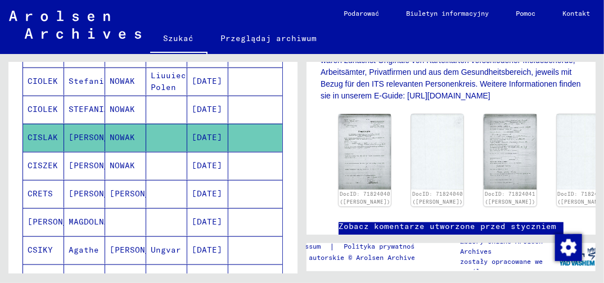
scroll to position [338, 0]
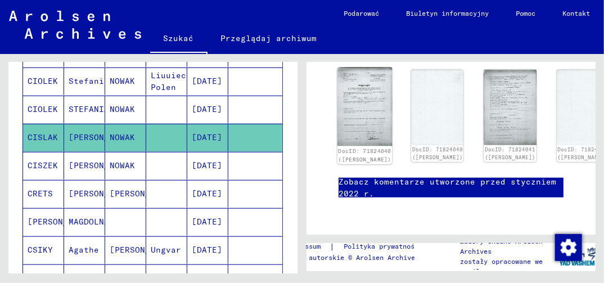
click at [353, 114] on img at bounding box center [365, 107] width 55 height 79
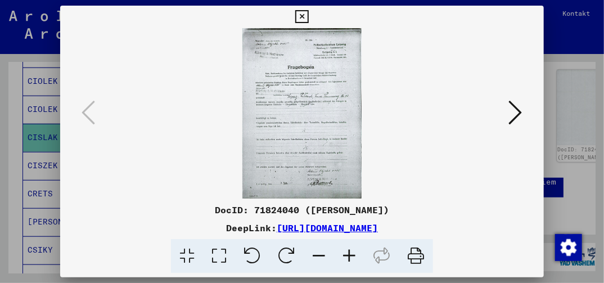
click at [222, 263] on icon at bounding box center [219, 256] width 32 height 34
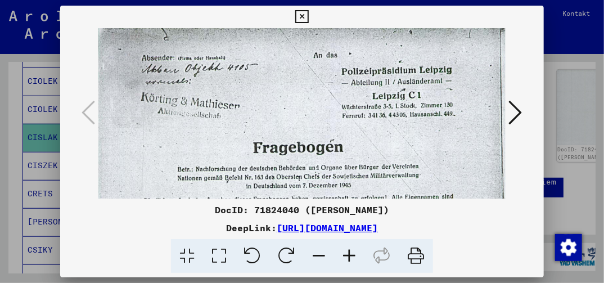
drag, startPoint x: 445, startPoint y: 180, endPoint x: 440, endPoint y: 120, distance: 59.3
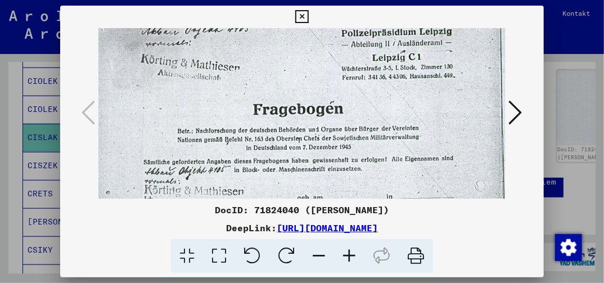
drag, startPoint x: 427, startPoint y: 169, endPoint x: 442, endPoint y: 107, distance: 63.3
click at [441, 114] on img at bounding box center [301, 267] width 407 height 583
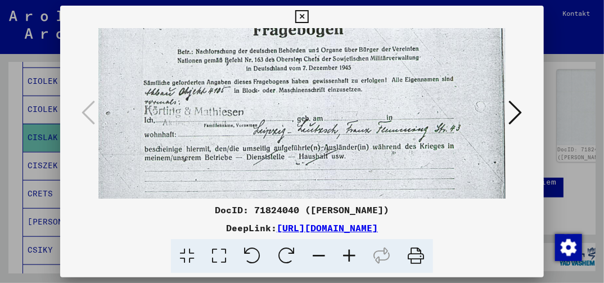
drag, startPoint x: 470, startPoint y: 183, endPoint x: 468, endPoint y: 133, distance: 50.7
click at [468, 133] on img at bounding box center [301, 187] width 407 height 583
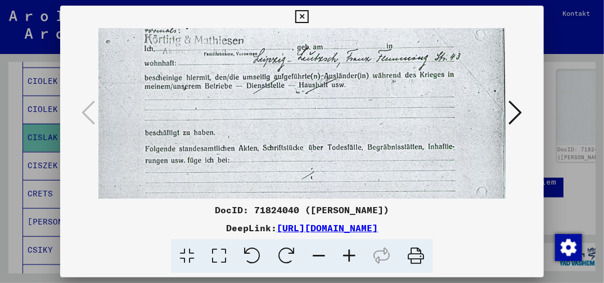
drag, startPoint x: 434, startPoint y: 177, endPoint x: 439, endPoint y: 126, distance: 51.4
click at [438, 126] on img at bounding box center [301, 116] width 407 height 583
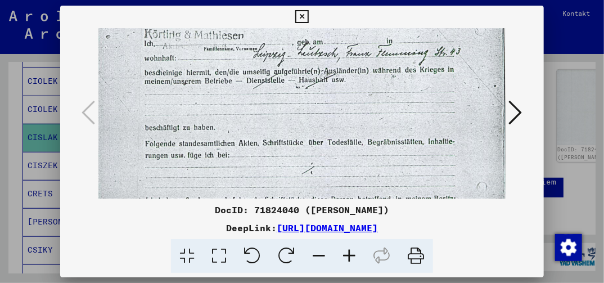
click at [428, 133] on img at bounding box center [301, 111] width 407 height 583
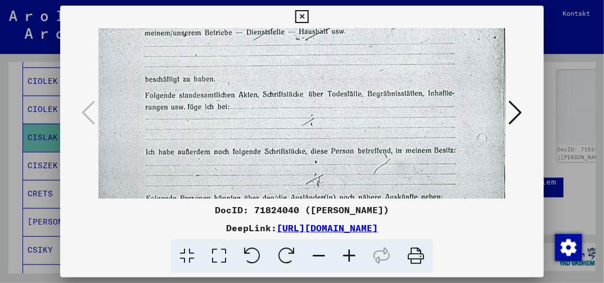
drag, startPoint x: 408, startPoint y: 176, endPoint x: 452, endPoint y: 112, distance: 77.7
click at [438, 111] on img at bounding box center [301, 63] width 407 height 583
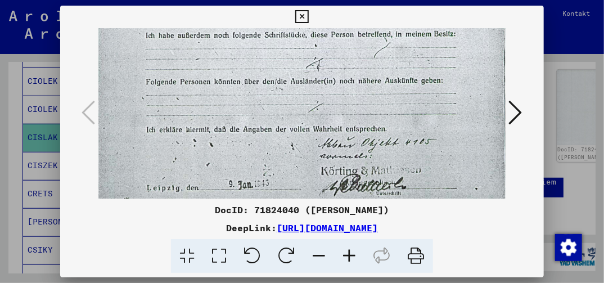
drag, startPoint x: 395, startPoint y: 155, endPoint x: 415, endPoint y: 127, distance: 35.1
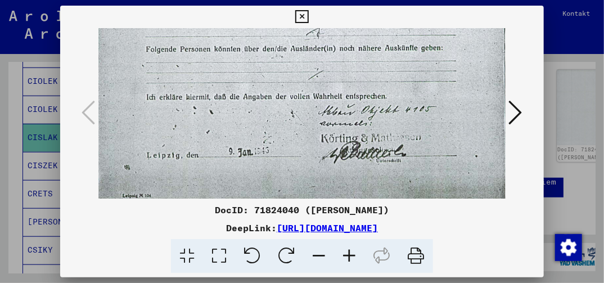
drag, startPoint x: 420, startPoint y: 179, endPoint x: 439, endPoint y: 115, distance: 66.4
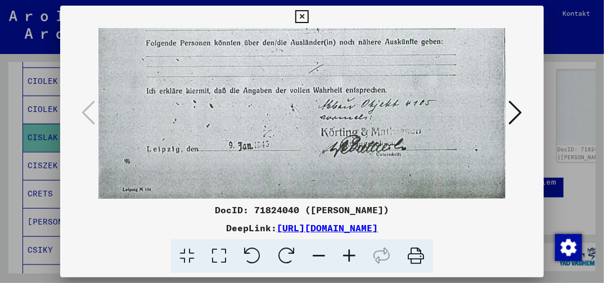
click at [527, 116] on div at bounding box center [301, 113] width 483 height 171
click at [519, 112] on icon at bounding box center [516, 112] width 14 height 27
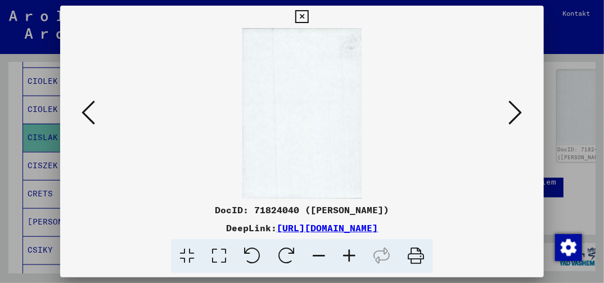
click at [301, 19] on icon at bounding box center [301, 17] width 13 height 14
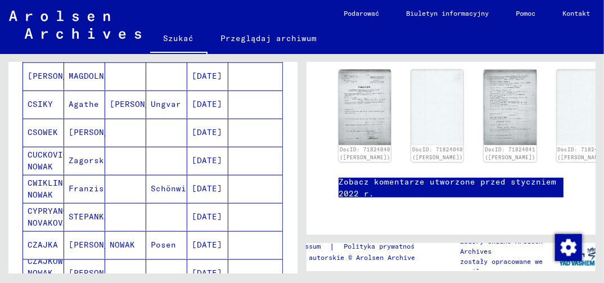
scroll to position [454, 0]
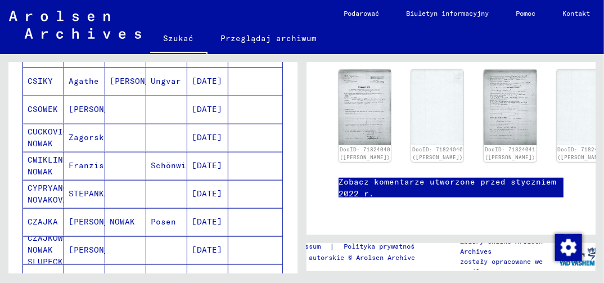
click at [199, 241] on mat-cell "[DATE]" at bounding box center [207, 250] width 41 height 28
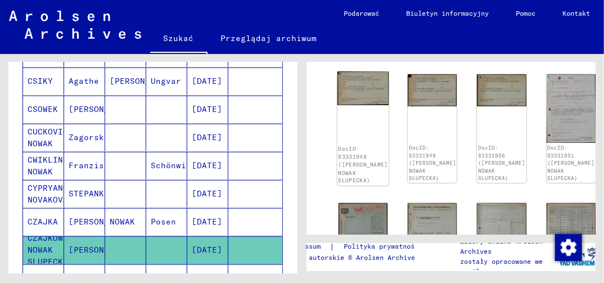
click at [353, 155] on link "DocID: 83331948 ([PERSON_NAME] NOWAK SLUPECKA)" at bounding box center [363, 165] width 50 height 38
